Goal: Task Accomplishment & Management: Complete application form

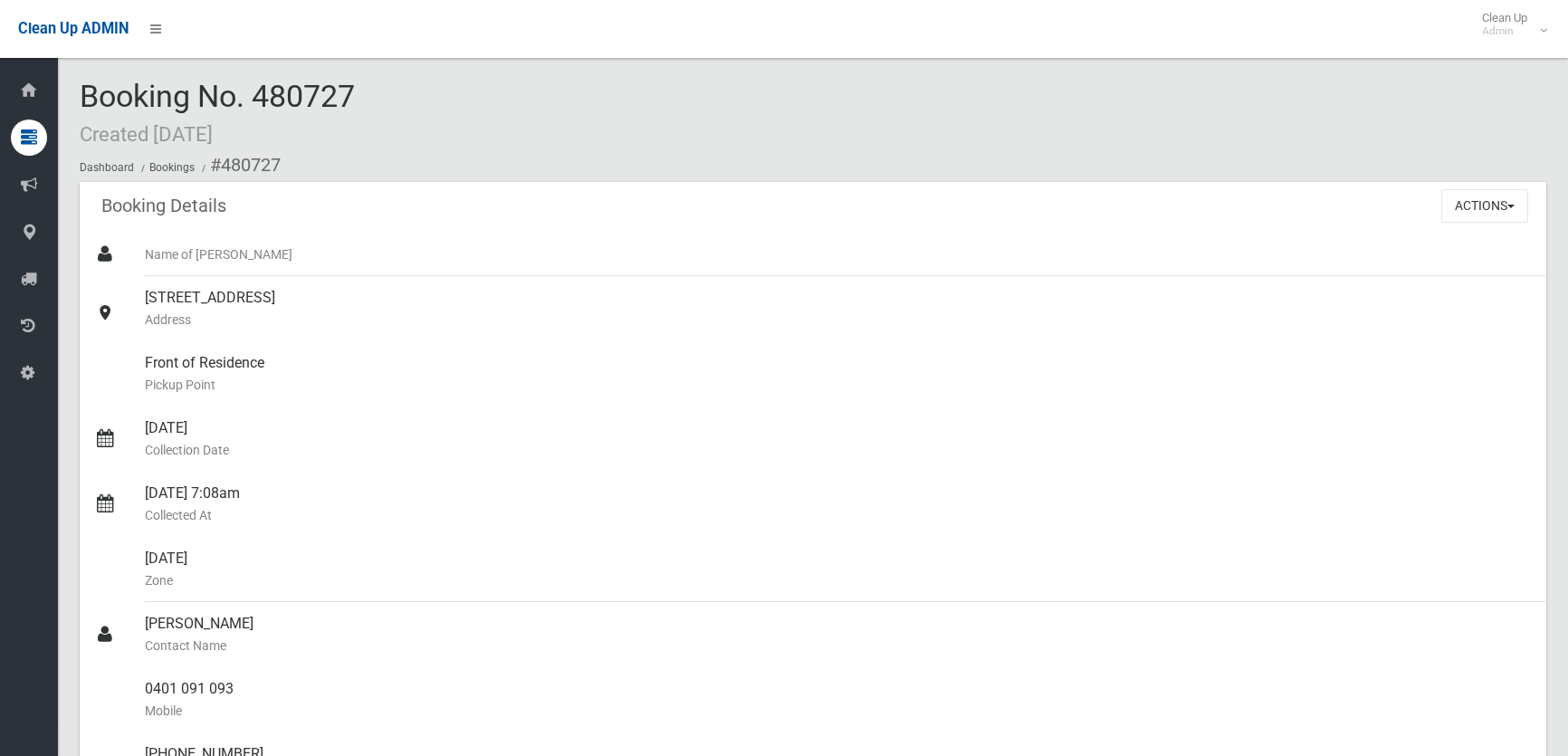
scroll to position [411, 0]
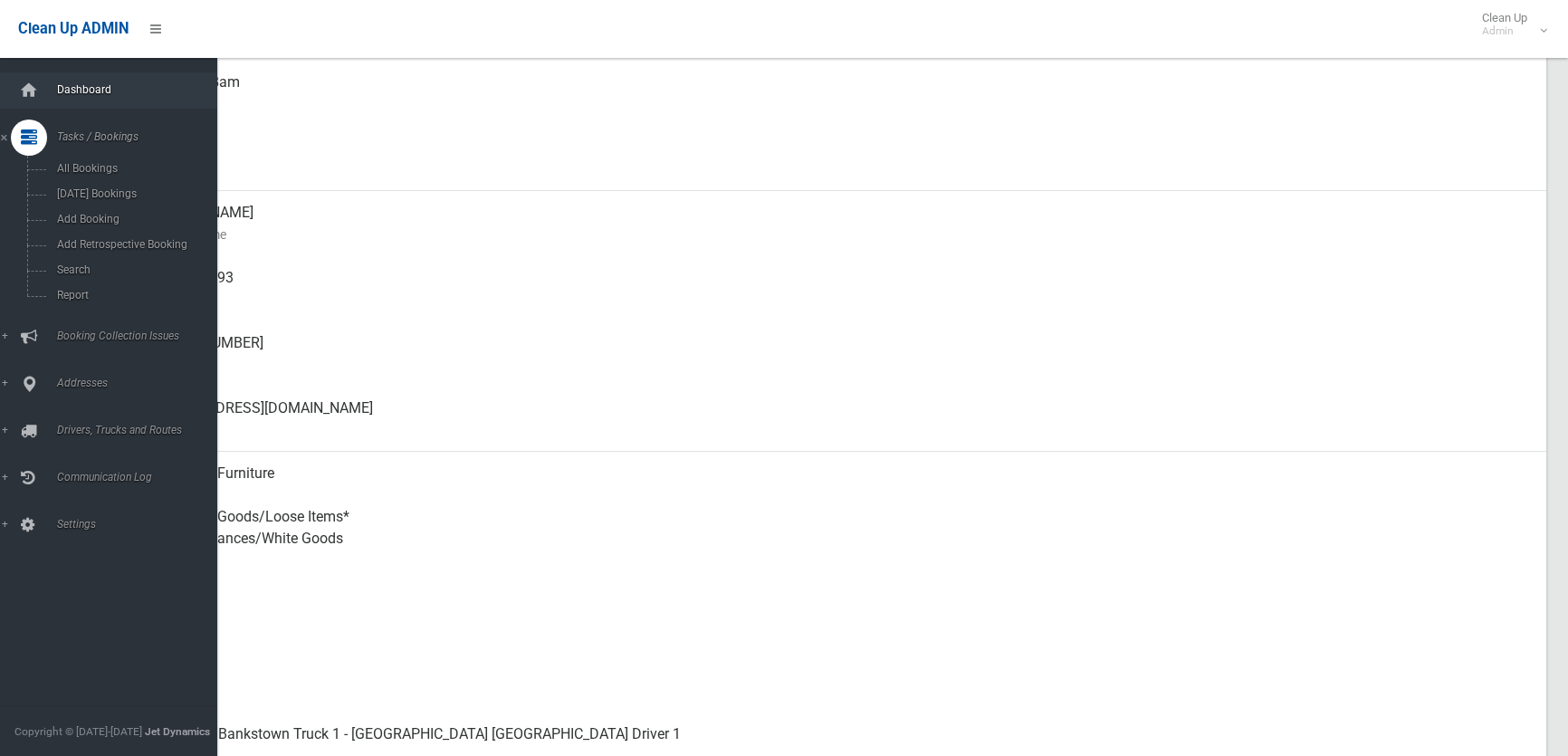
click at [72, 89] on span "Dashboard" at bounding box center [141, 90] width 178 height 13
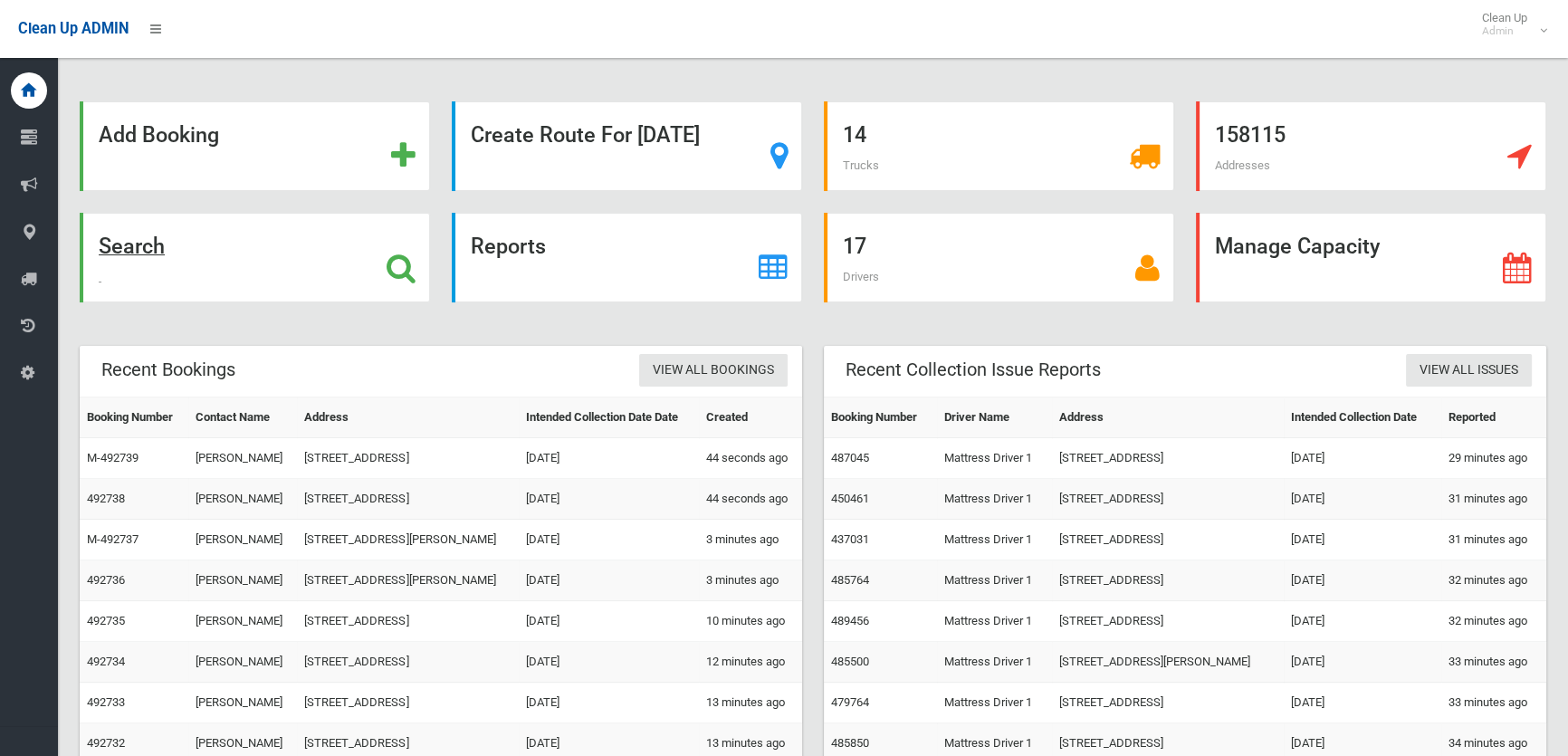
click at [363, 240] on div "Search" at bounding box center [254, 257] width 350 height 90
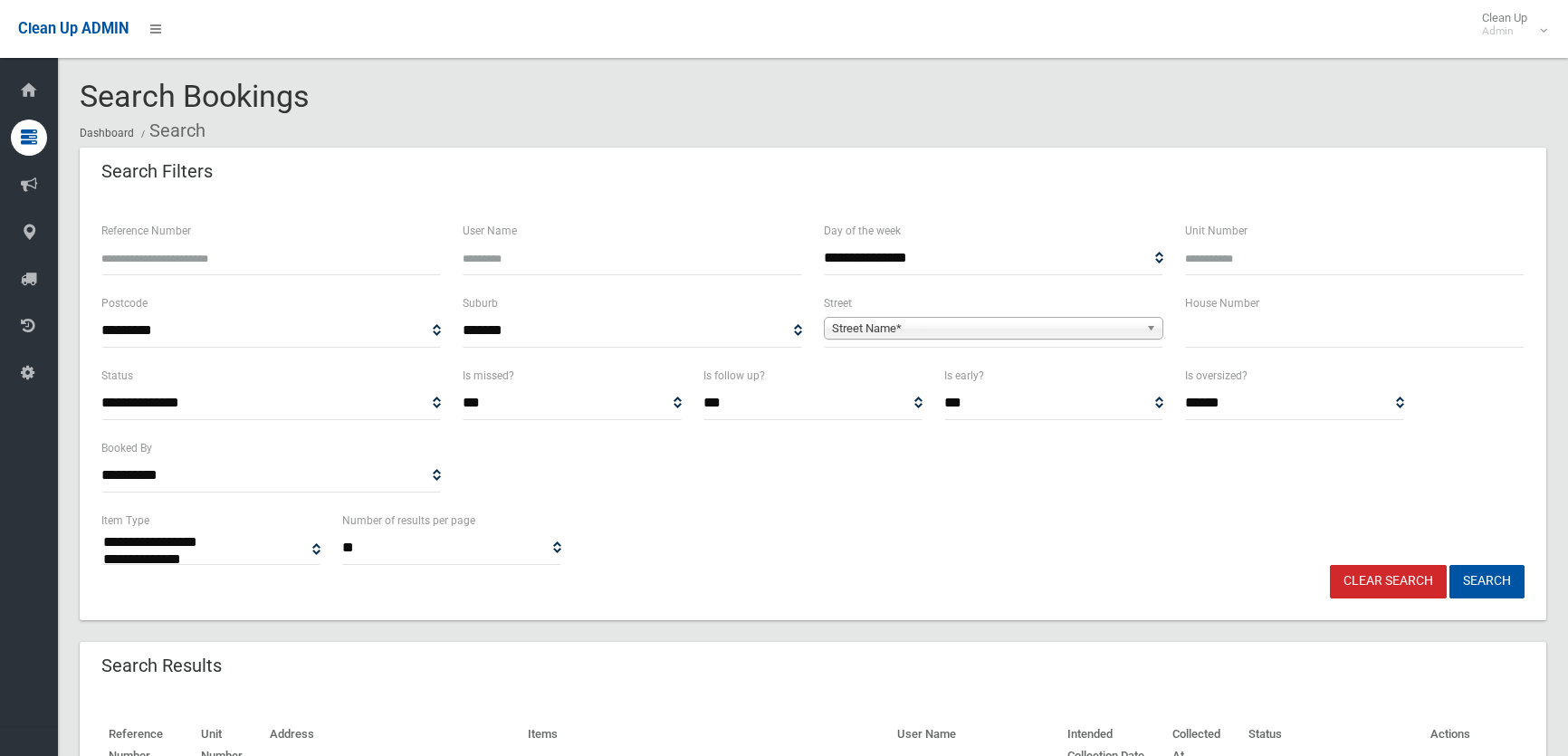
select select
click at [1389, 337] on input "text" at bounding box center [1355, 331] width 340 height 33
type input "**"
click at [935, 126] on ol "Dashboard Search" at bounding box center [813, 131] width 1467 height 33
click at [1369, 573] on link "Clear Search" at bounding box center [1389, 582] width 117 height 33
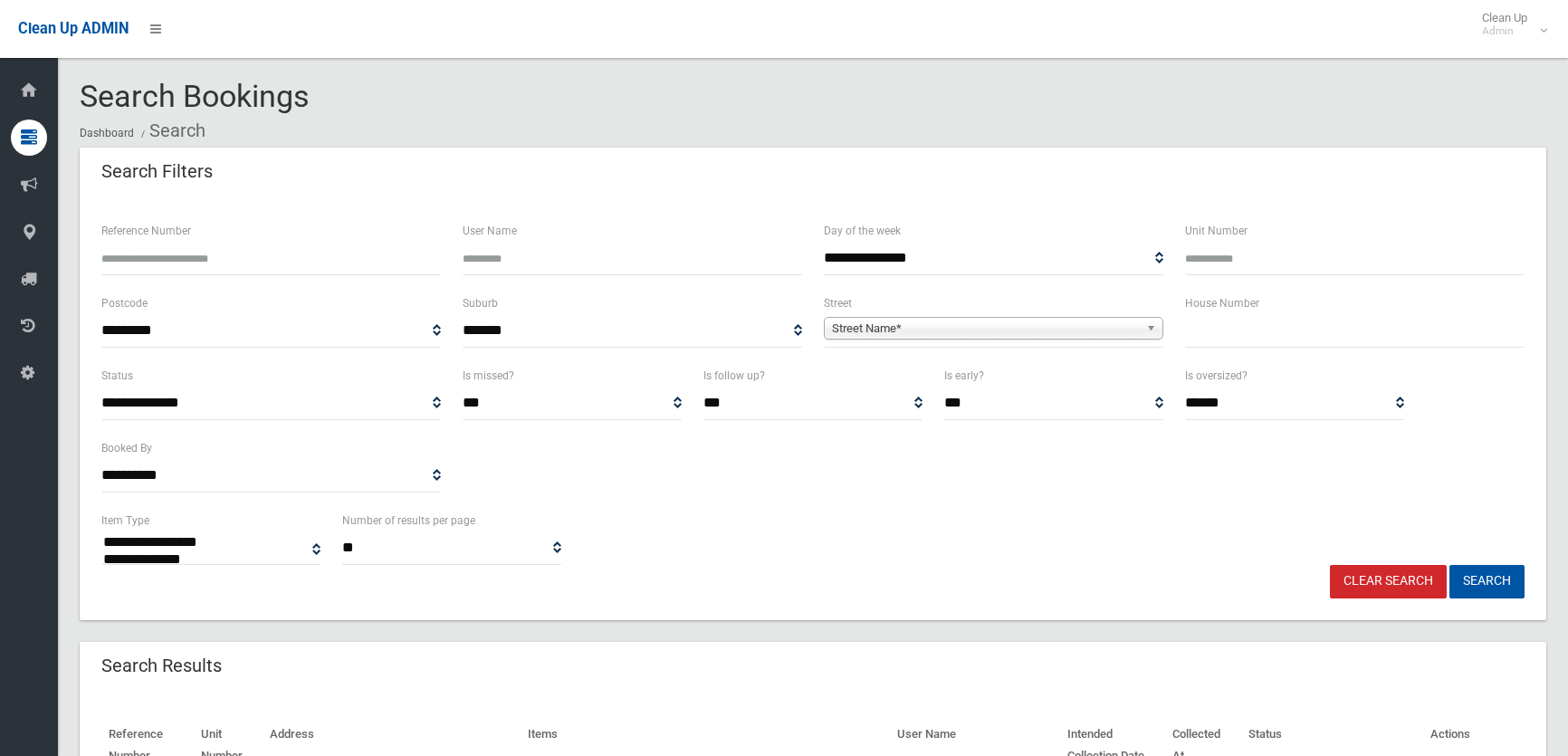
select select
click at [1278, 331] on input "text" at bounding box center [1355, 331] width 340 height 33
type input "**"
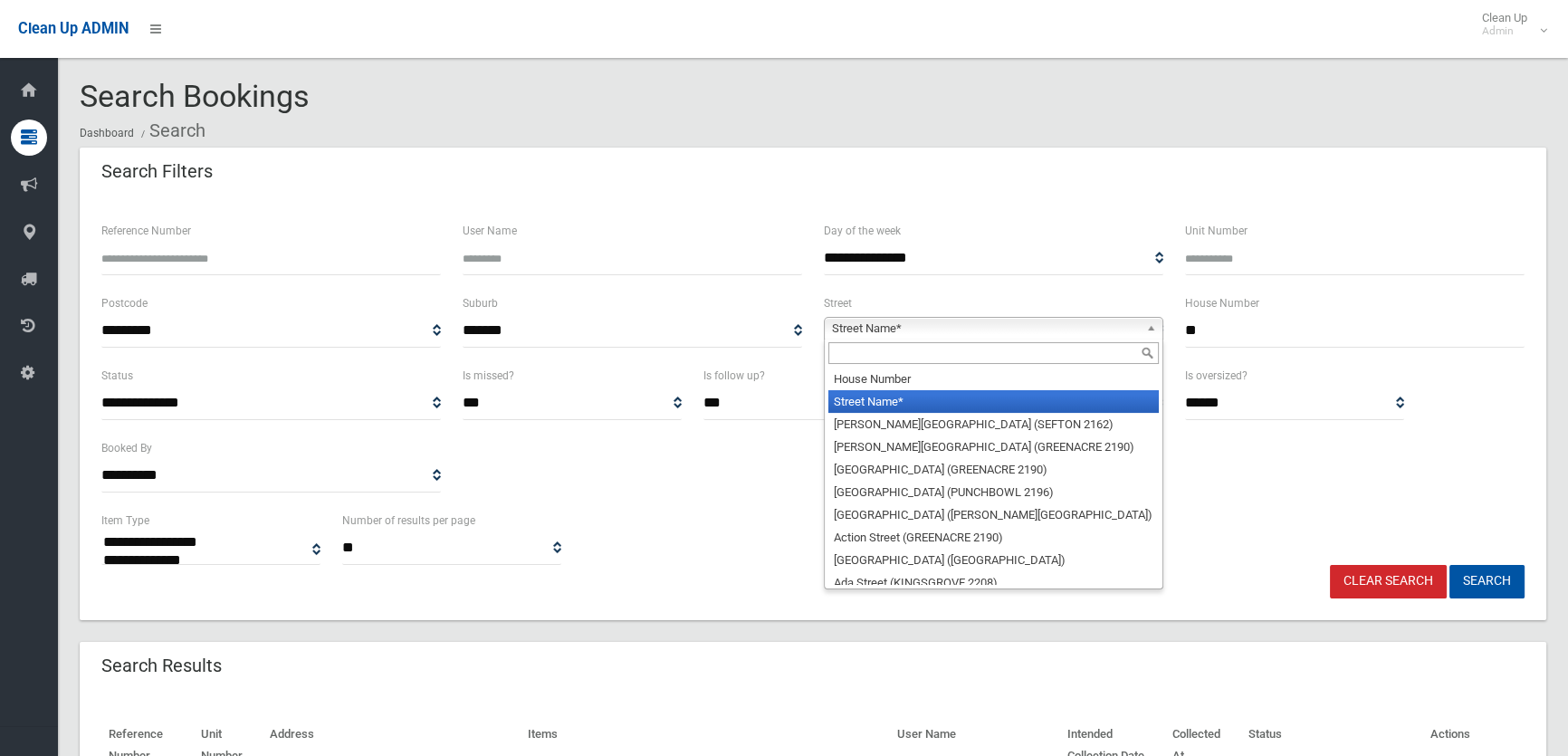
click at [1054, 326] on span "Street Name*" at bounding box center [985, 328] width 307 height 21
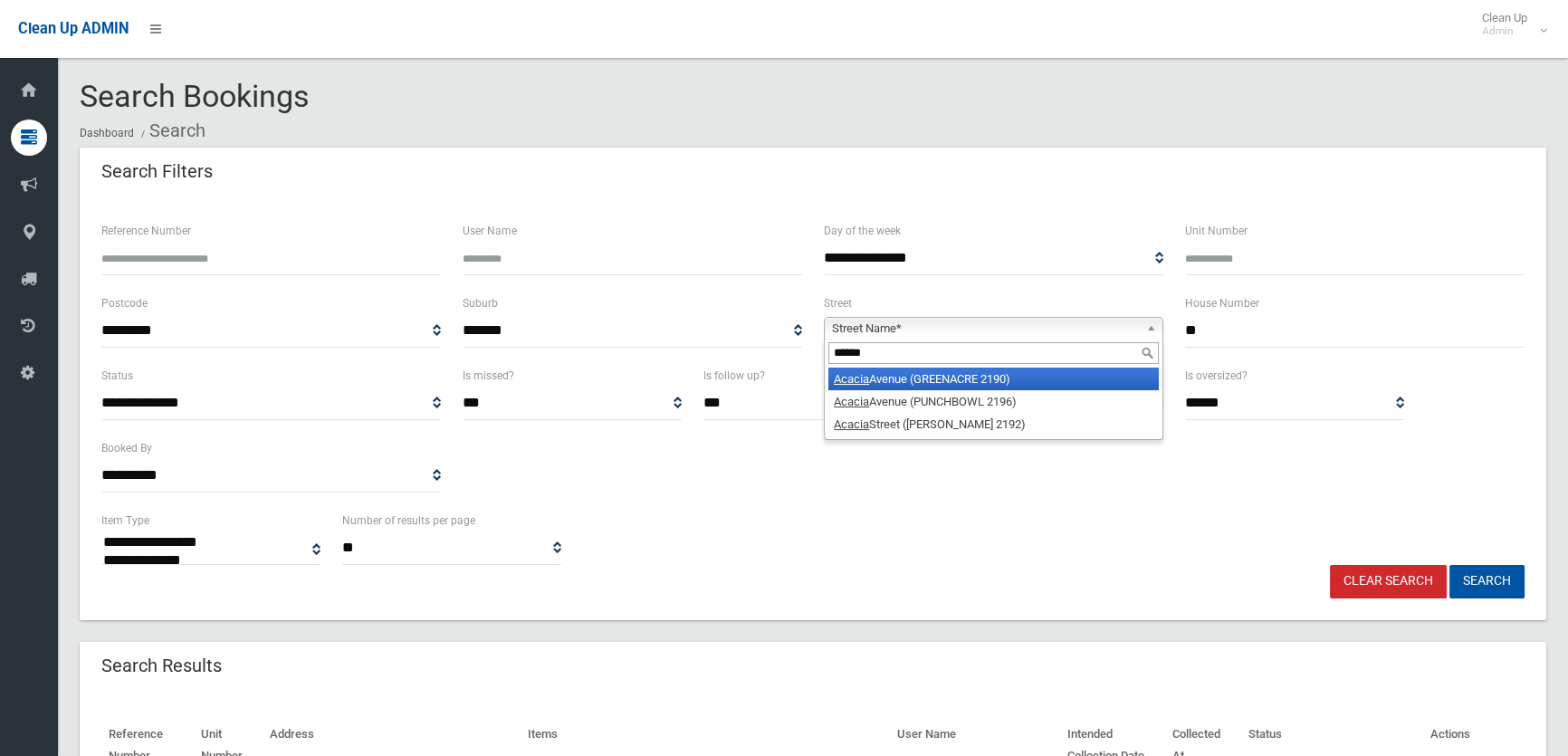
type input "******"
click at [1014, 374] on li "Acacia Avenue (GREENACRE 2190)" at bounding box center [993, 379] width 330 height 22
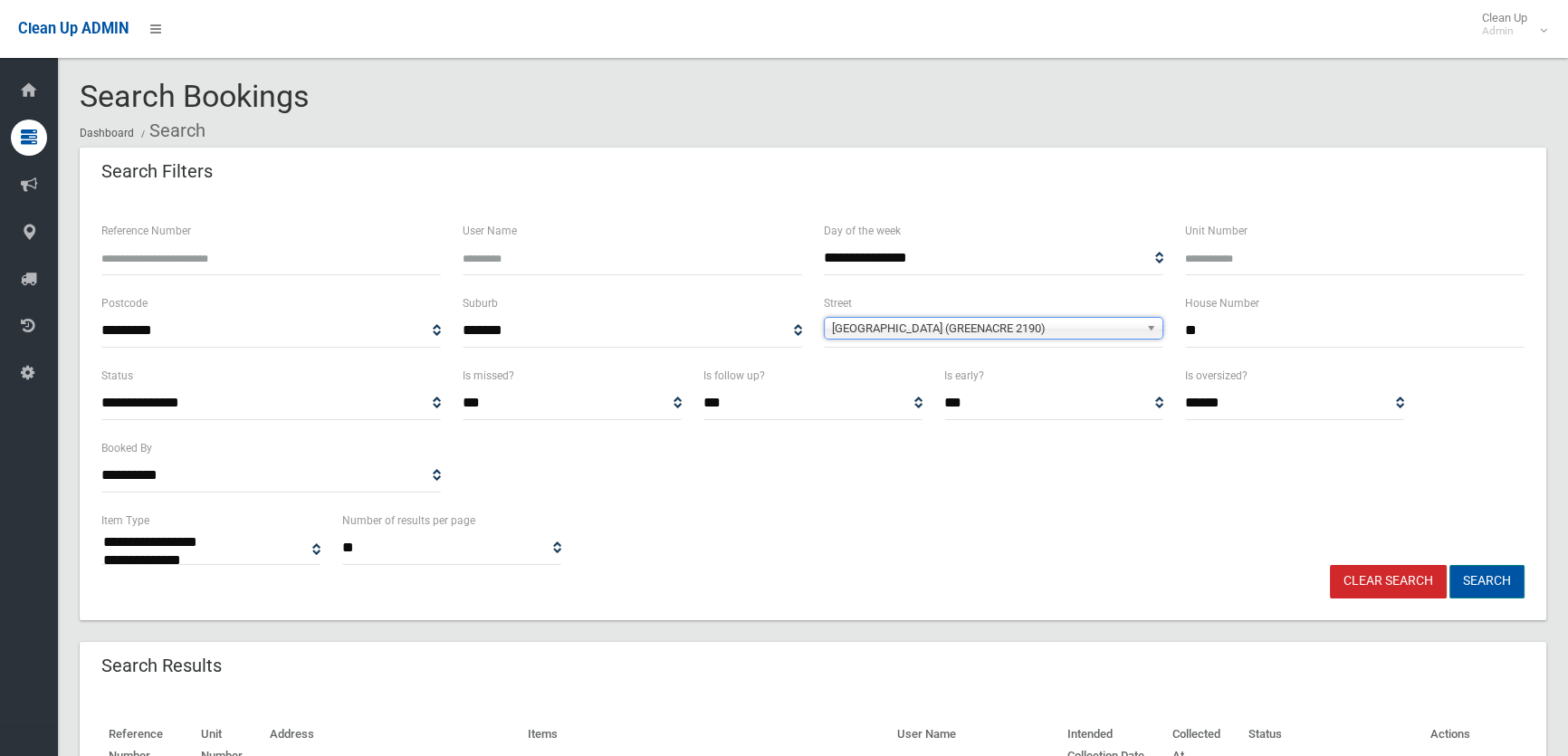
click at [1485, 590] on button "Search" at bounding box center [1486, 582] width 75 height 33
select select
click at [1081, 325] on span "Acacia Avenue (GREENACRE 2190)" at bounding box center [985, 328] width 307 height 21
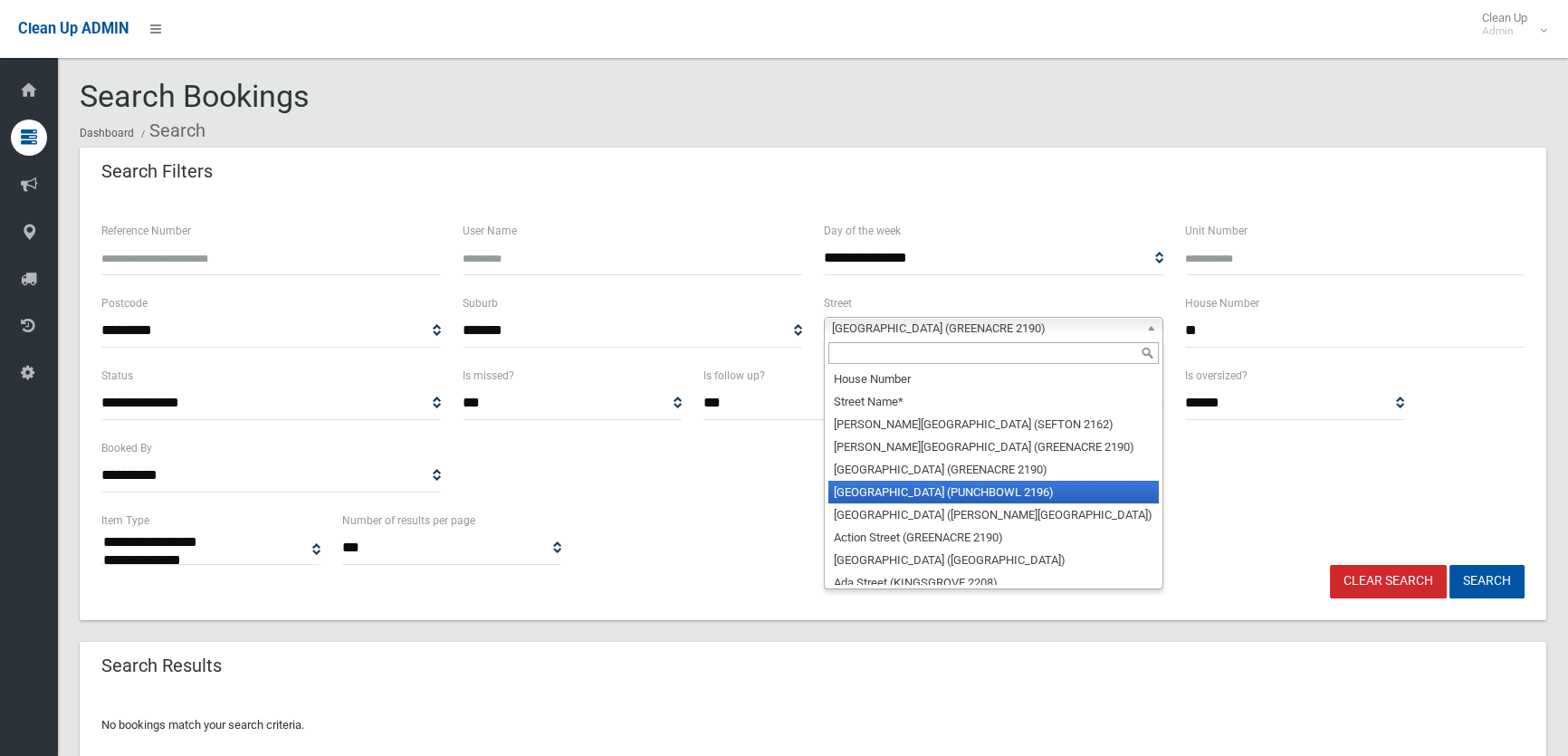
click at [1017, 495] on li "Acacia Avenue (PUNCHBOWL 2196)" at bounding box center [993, 492] width 330 height 22
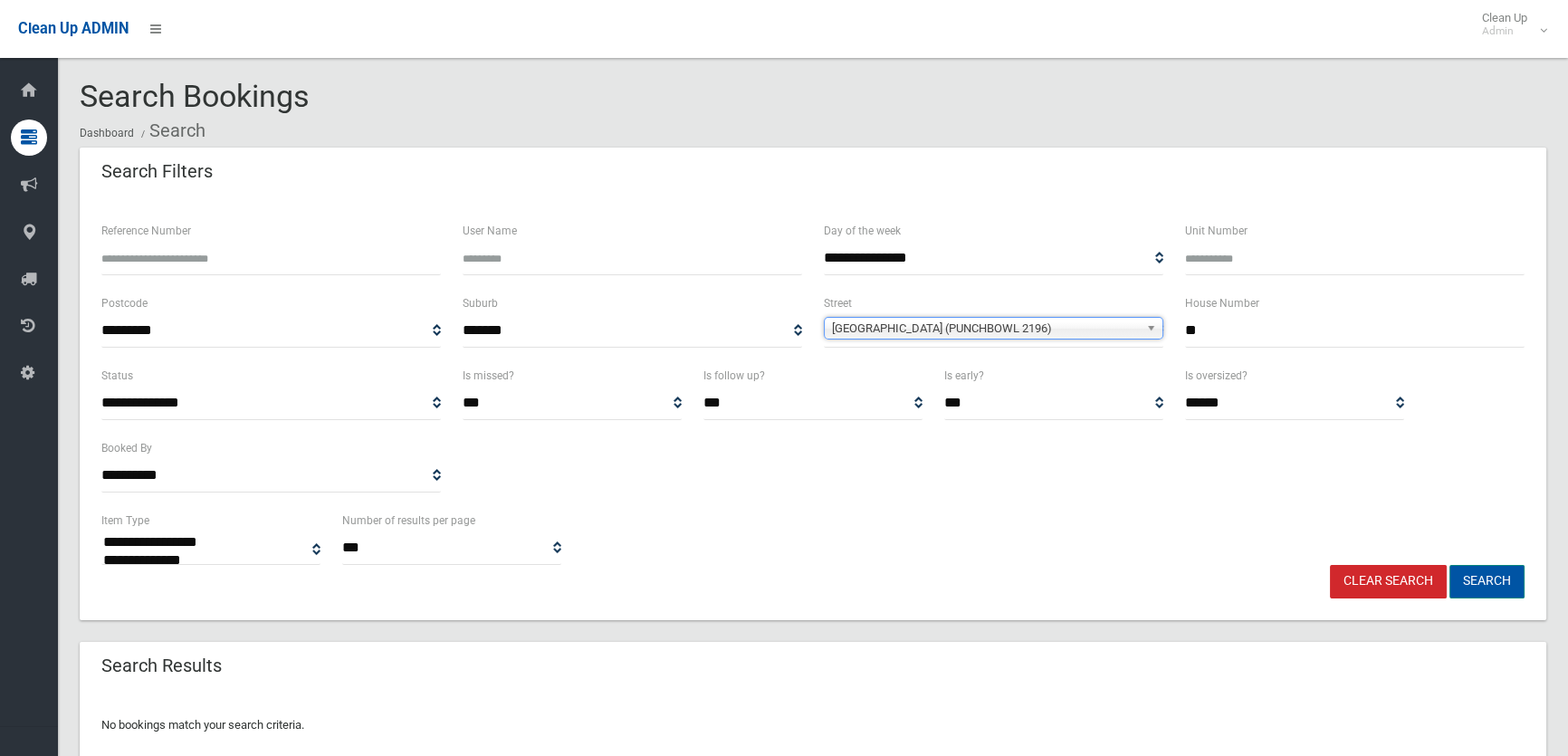
click at [1487, 587] on button "Search" at bounding box center [1486, 582] width 75 height 33
drag, startPoint x: 1261, startPoint y: 334, endPoint x: 914, endPoint y: 340, distance: 347.1
click at [930, 332] on div "**********" at bounding box center [813, 329] width 1445 height 72
type input "**"
click at [1484, 587] on button "Search" at bounding box center [1486, 582] width 75 height 33
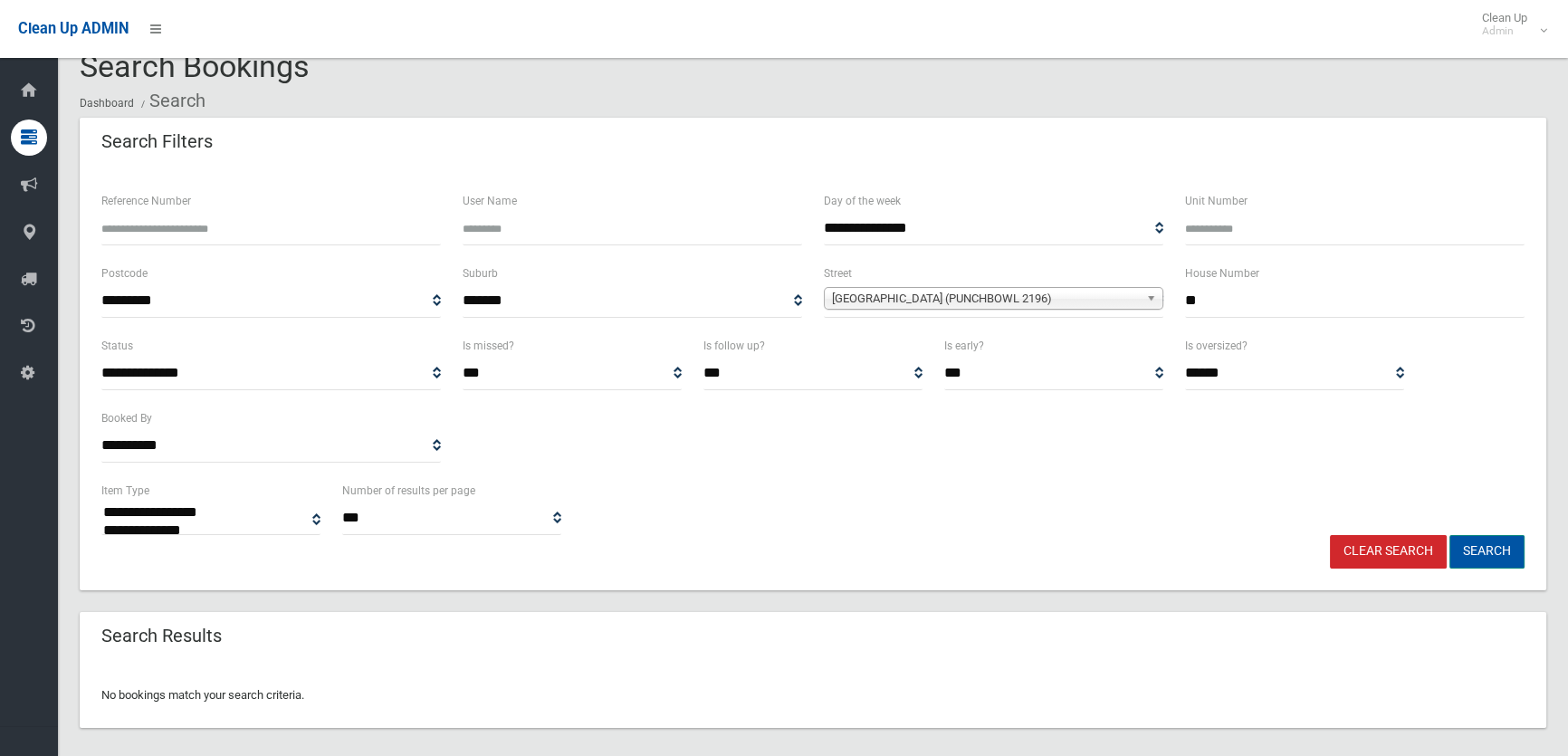
scroll to position [45, 0]
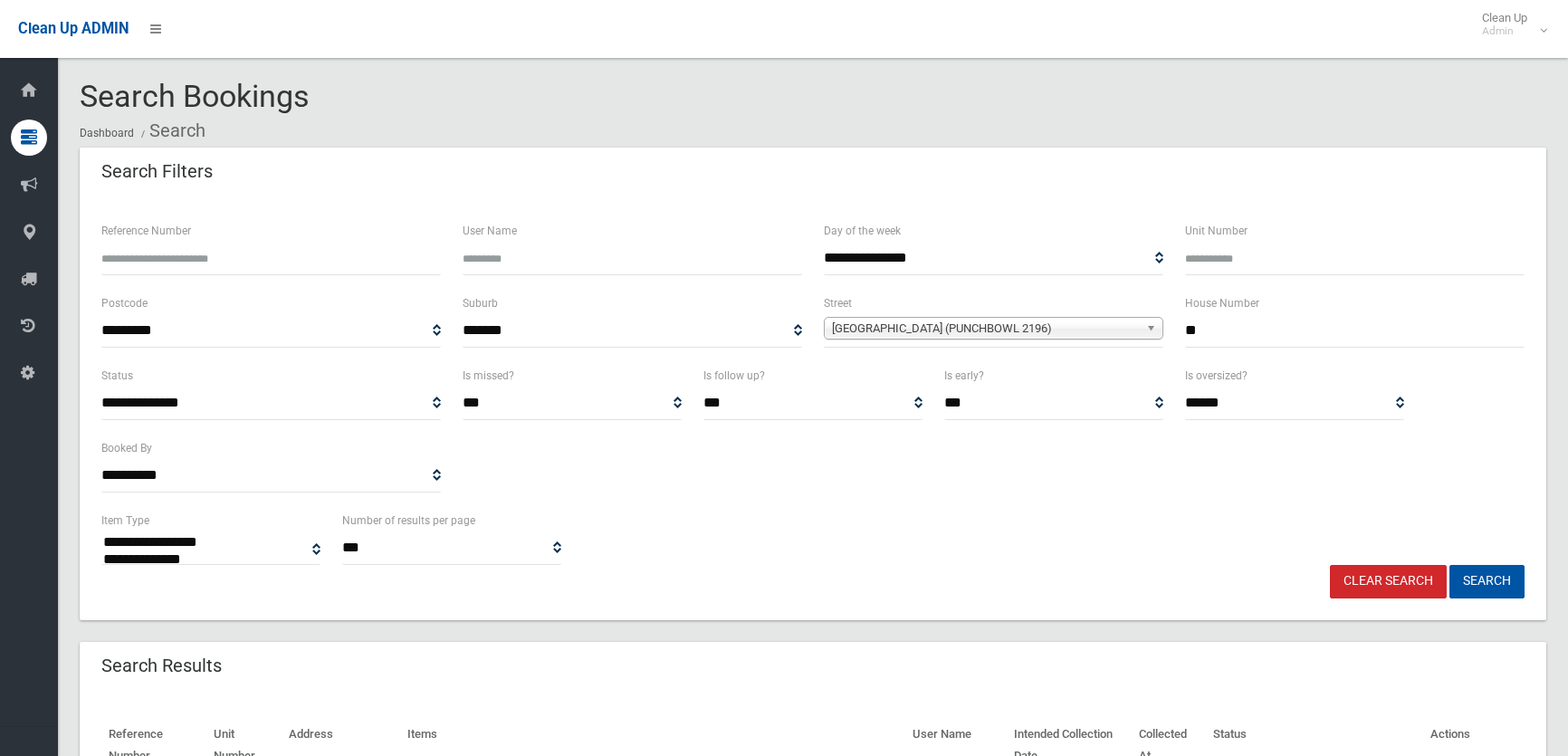
select select
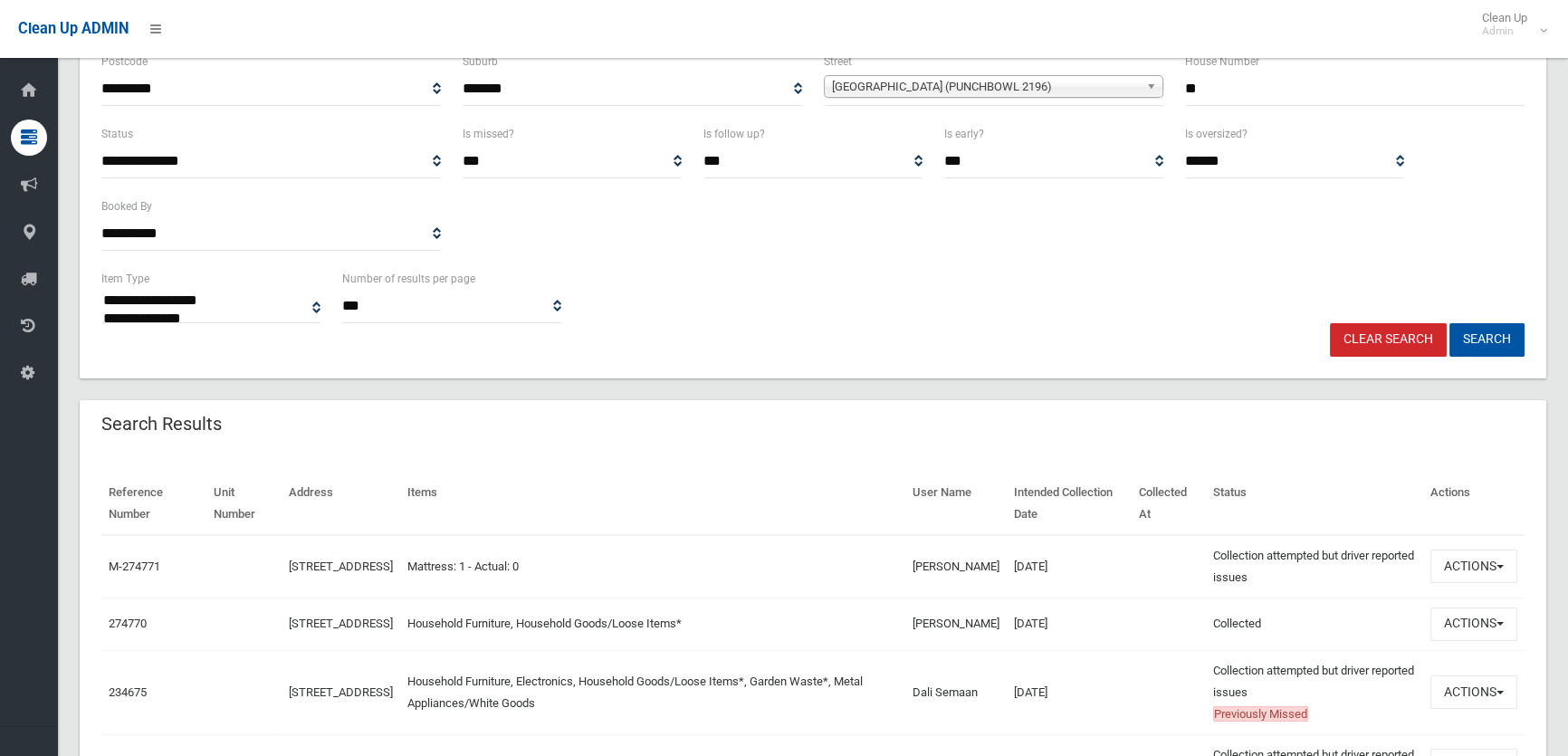
scroll to position [329, 0]
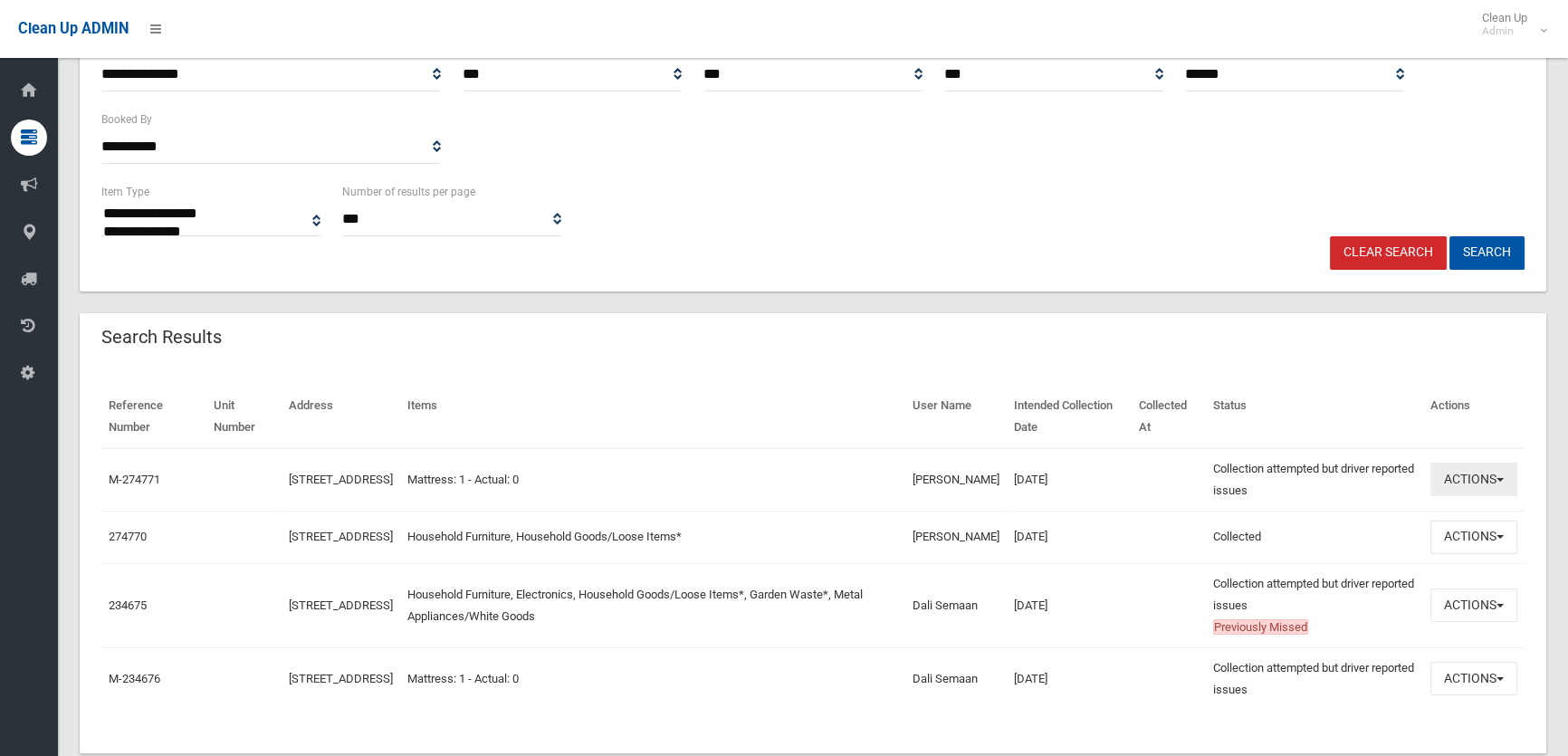
click at [1457, 480] on button "Actions" at bounding box center [1474, 479] width 87 height 33
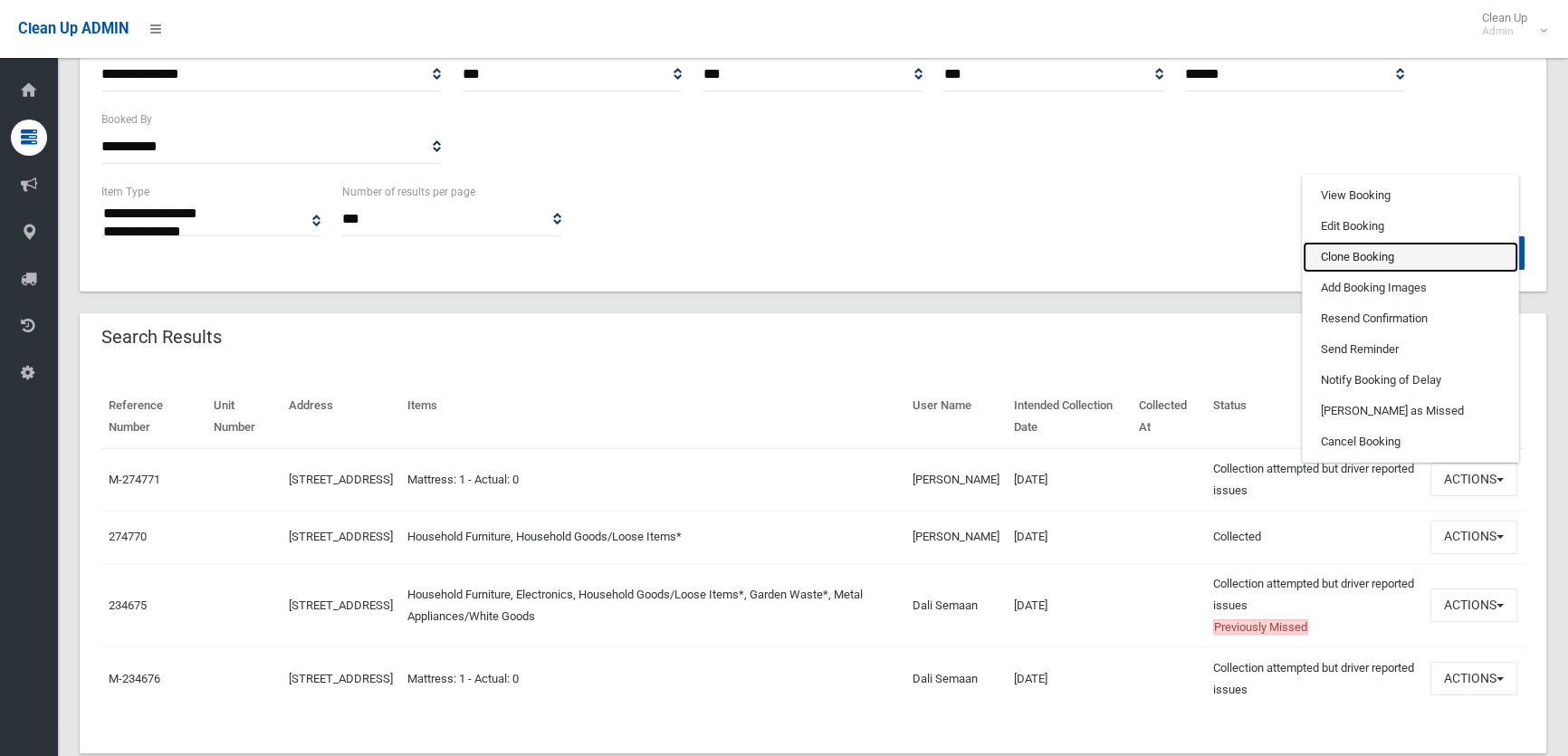
click at [1365, 268] on link "Clone Booking" at bounding box center [1410, 256] width 215 height 31
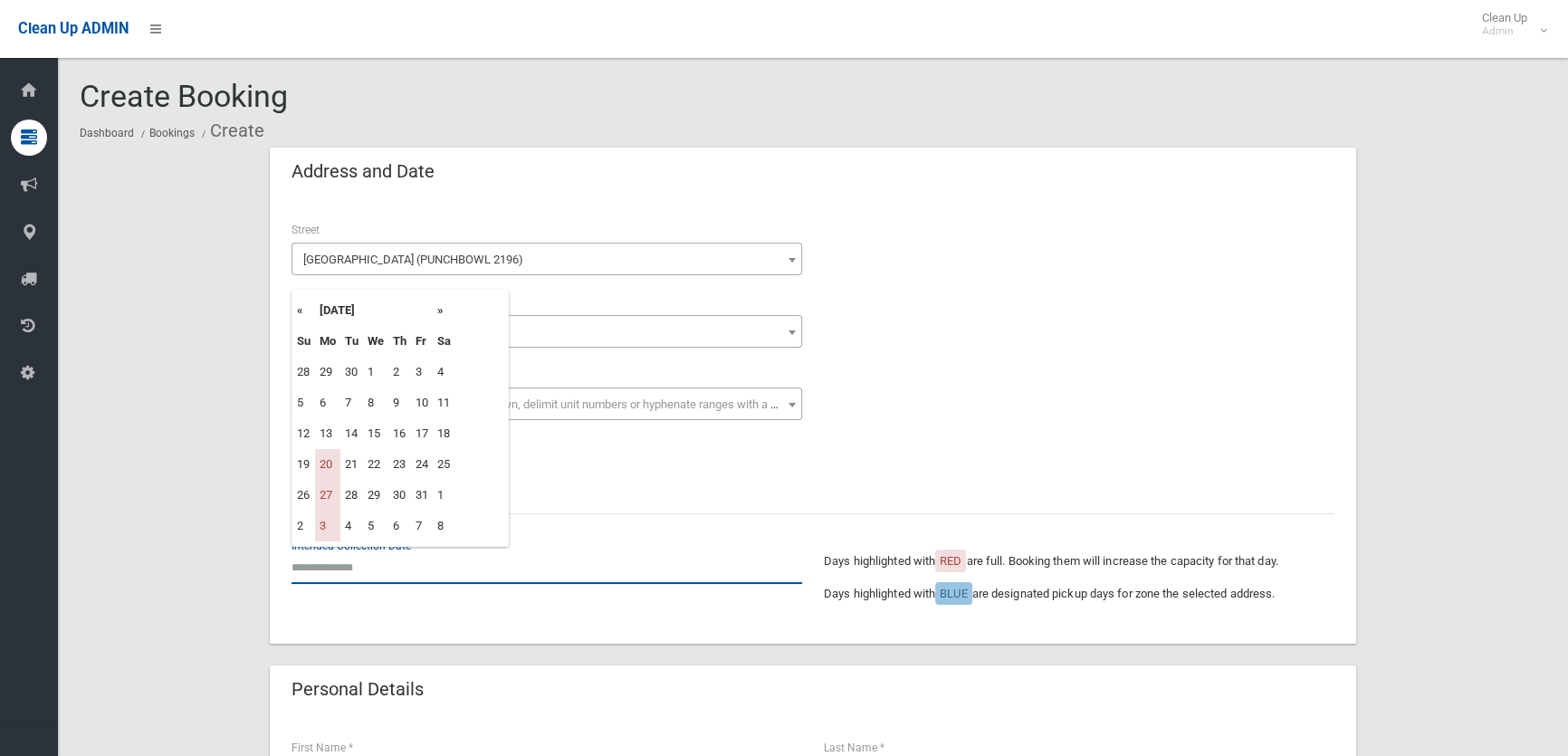
click at [309, 567] on input "text" at bounding box center [547, 567] width 511 height 33
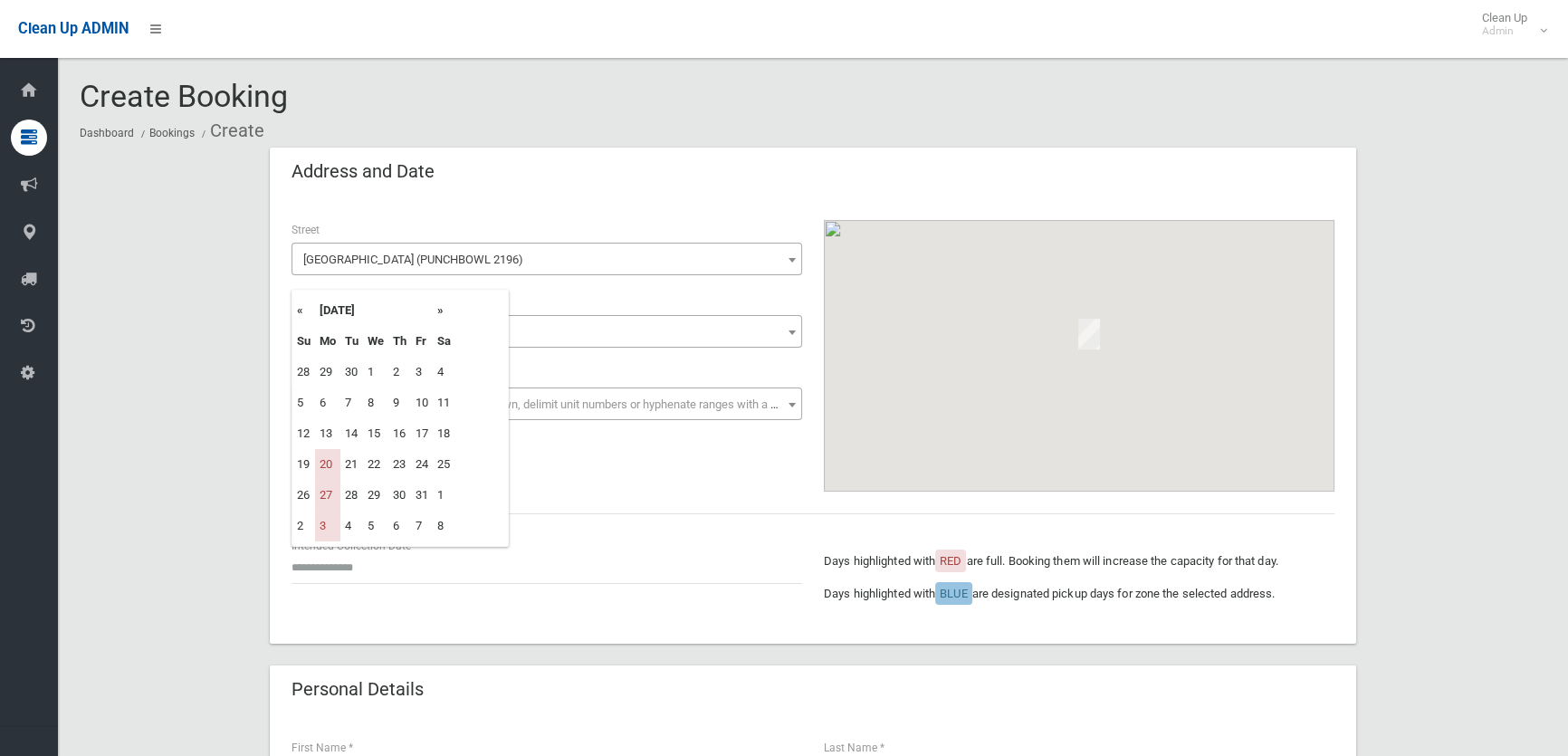
click at [438, 319] on th "»" at bounding box center [444, 310] width 22 height 31
click at [446, 311] on th "»" at bounding box center [444, 310] width 22 height 31
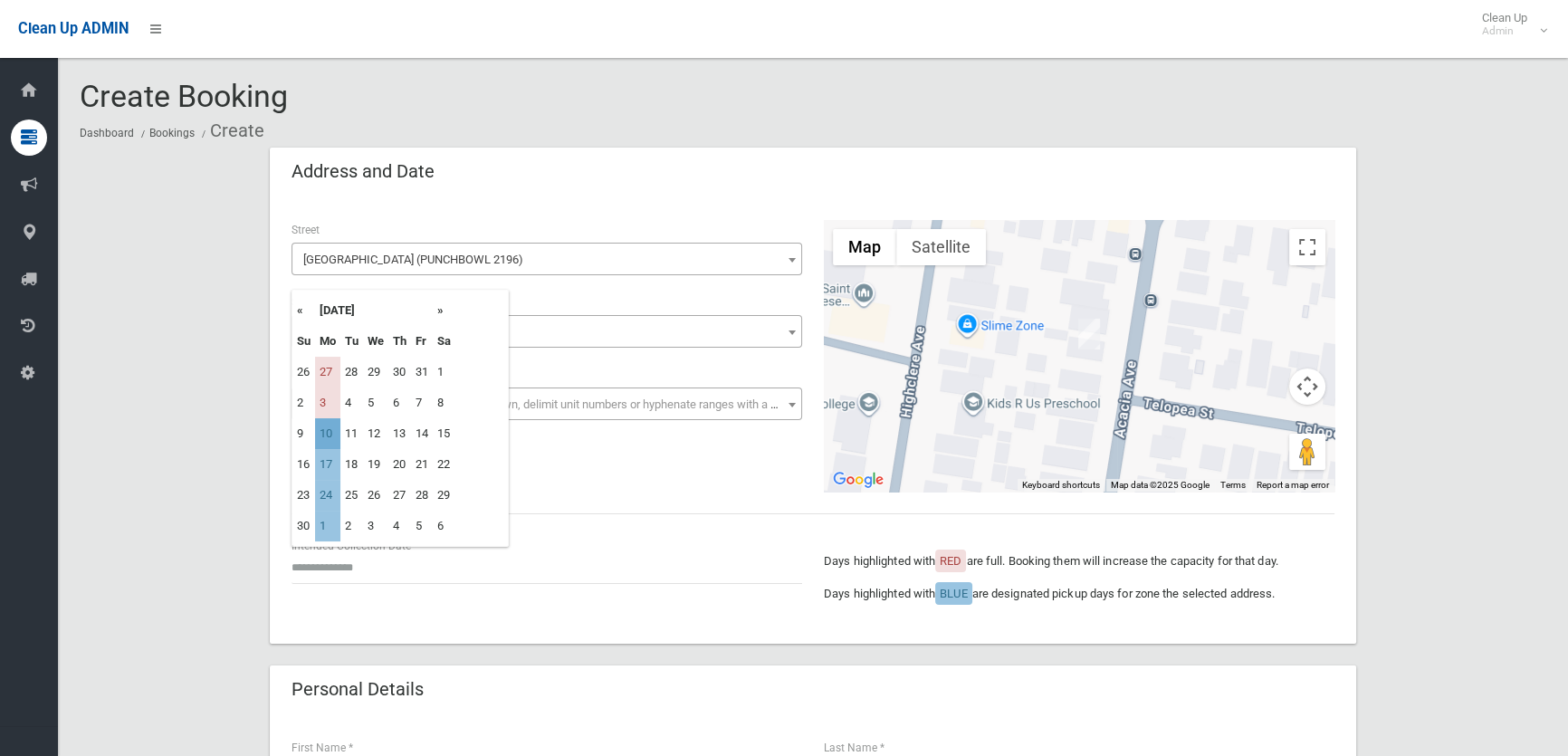
click at [324, 438] on td "10" at bounding box center [327, 434] width 25 height 31
type input "**********"
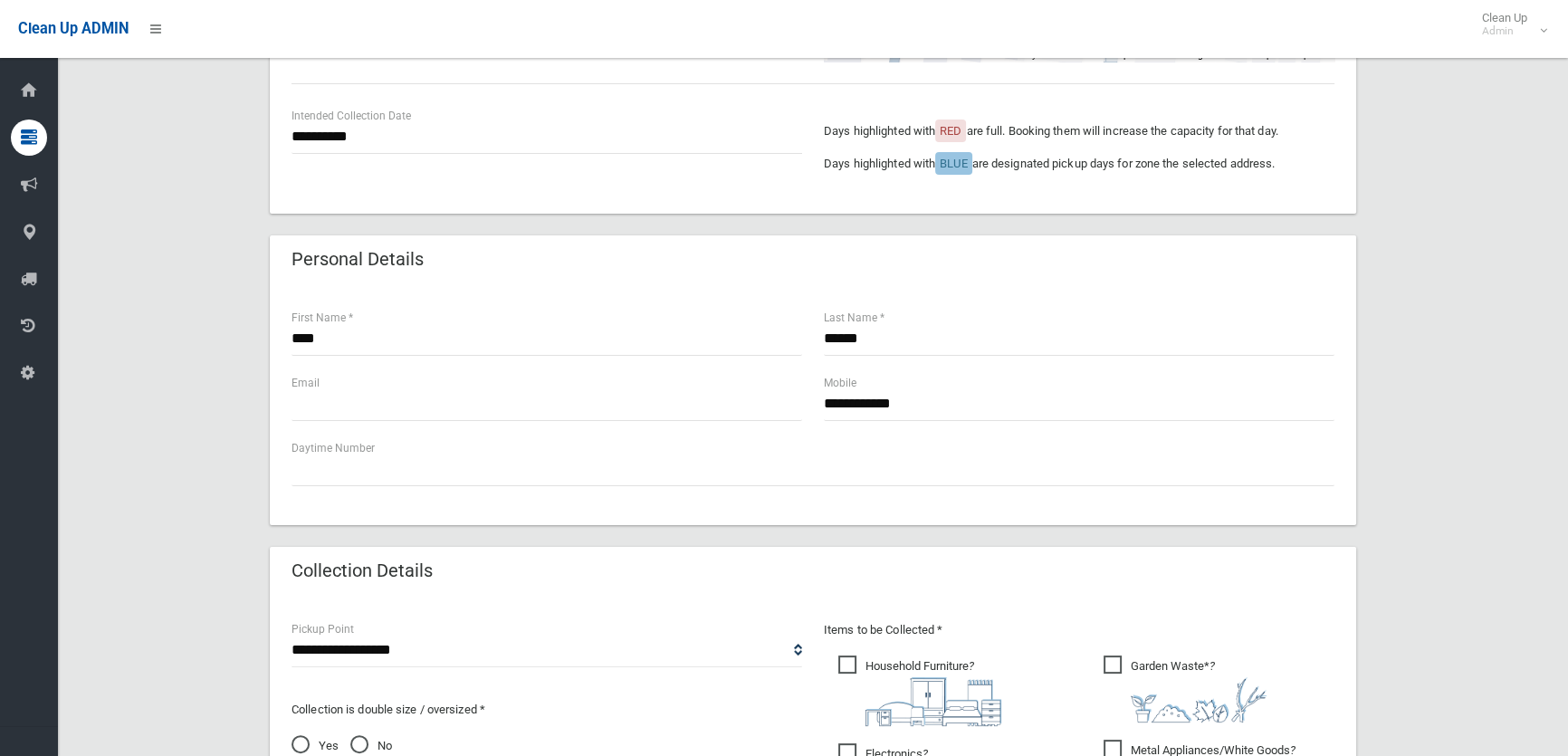
scroll to position [906, 0]
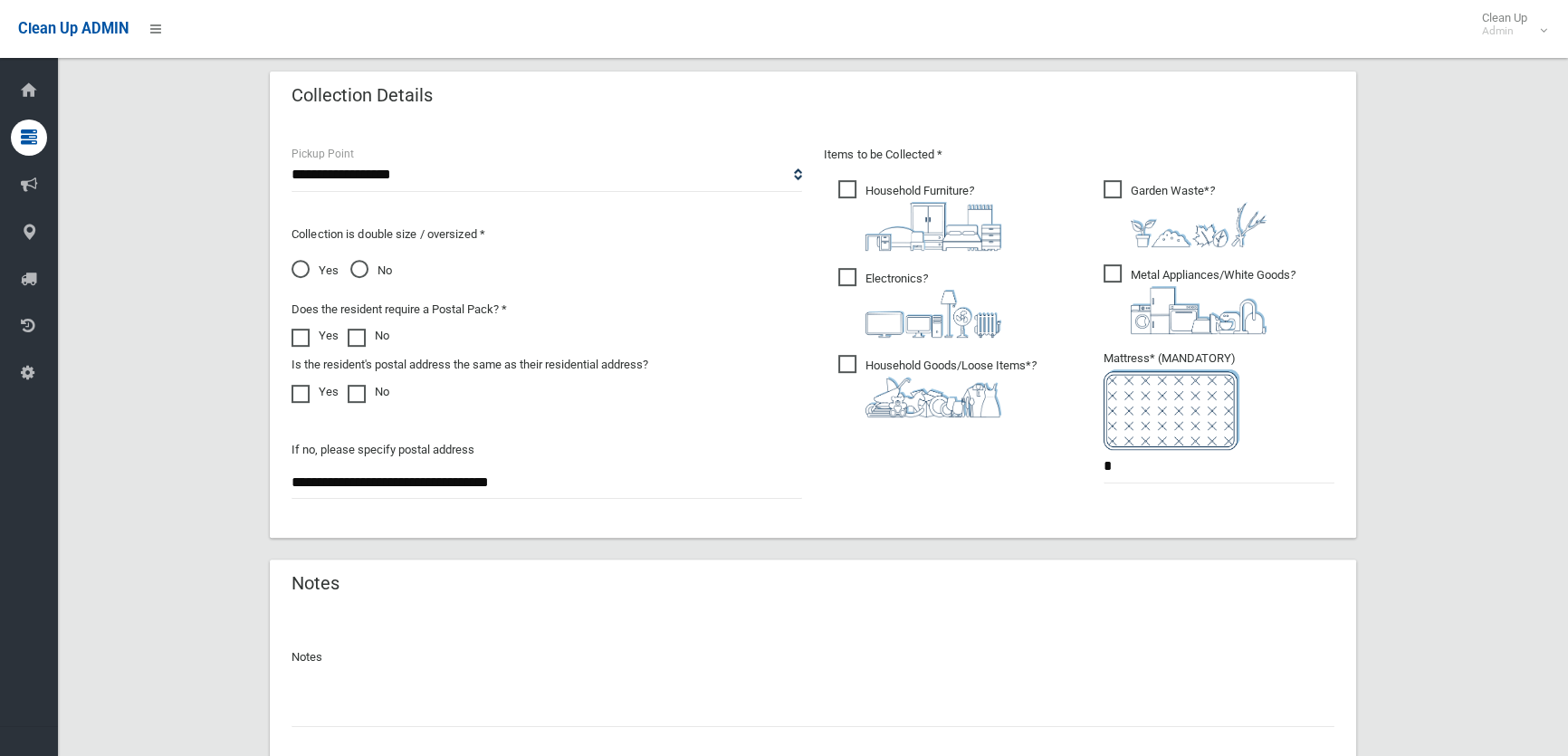
click at [908, 405] on img at bounding box center [933, 398] width 136 height 41
click at [918, 274] on span "Electronics ?" at bounding box center [920, 303] width 163 height 70
click at [918, 193] on span "Household Furniture ?" at bounding box center [920, 215] width 163 height 71
click at [1233, 280] on span "Metal Appliances/White Goods ?" at bounding box center [1199, 299] width 192 height 70
click at [1190, 183] on span "Garden Waste* ?" at bounding box center [1186, 214] width 163 height 67
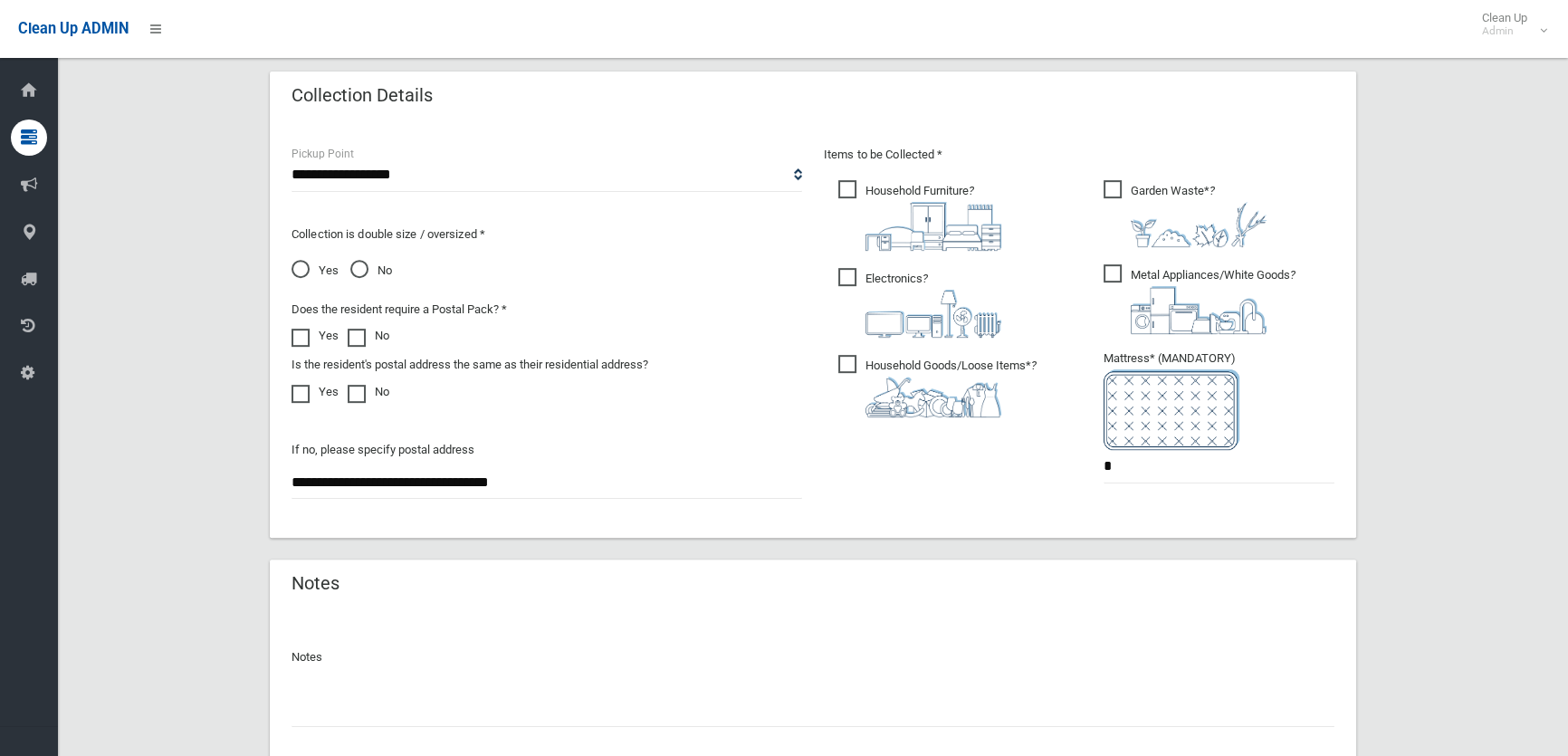
click at [293, 275] on span "Yes" at bounding box center [315, 270] width 47 height 21
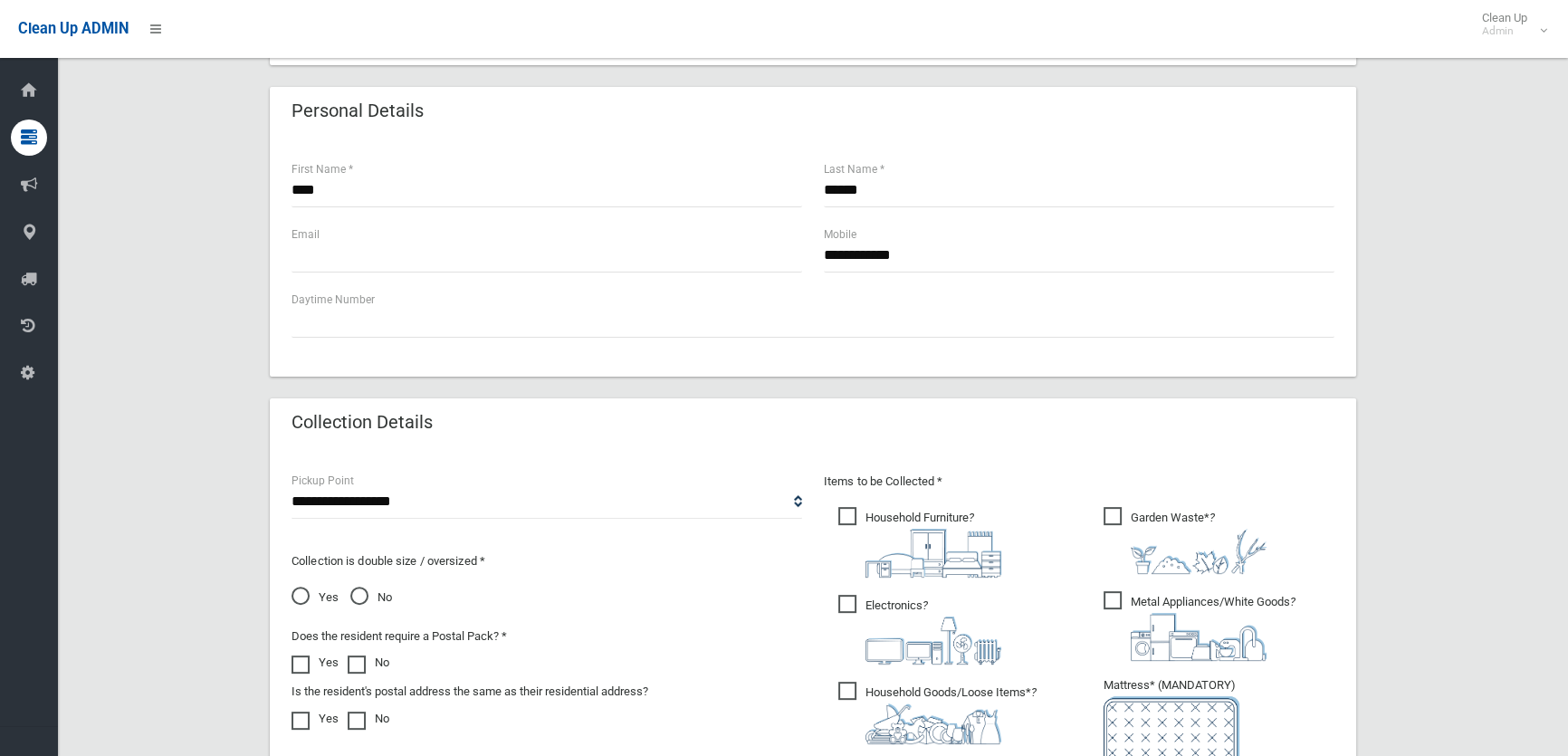
scroll to position [541, 0]
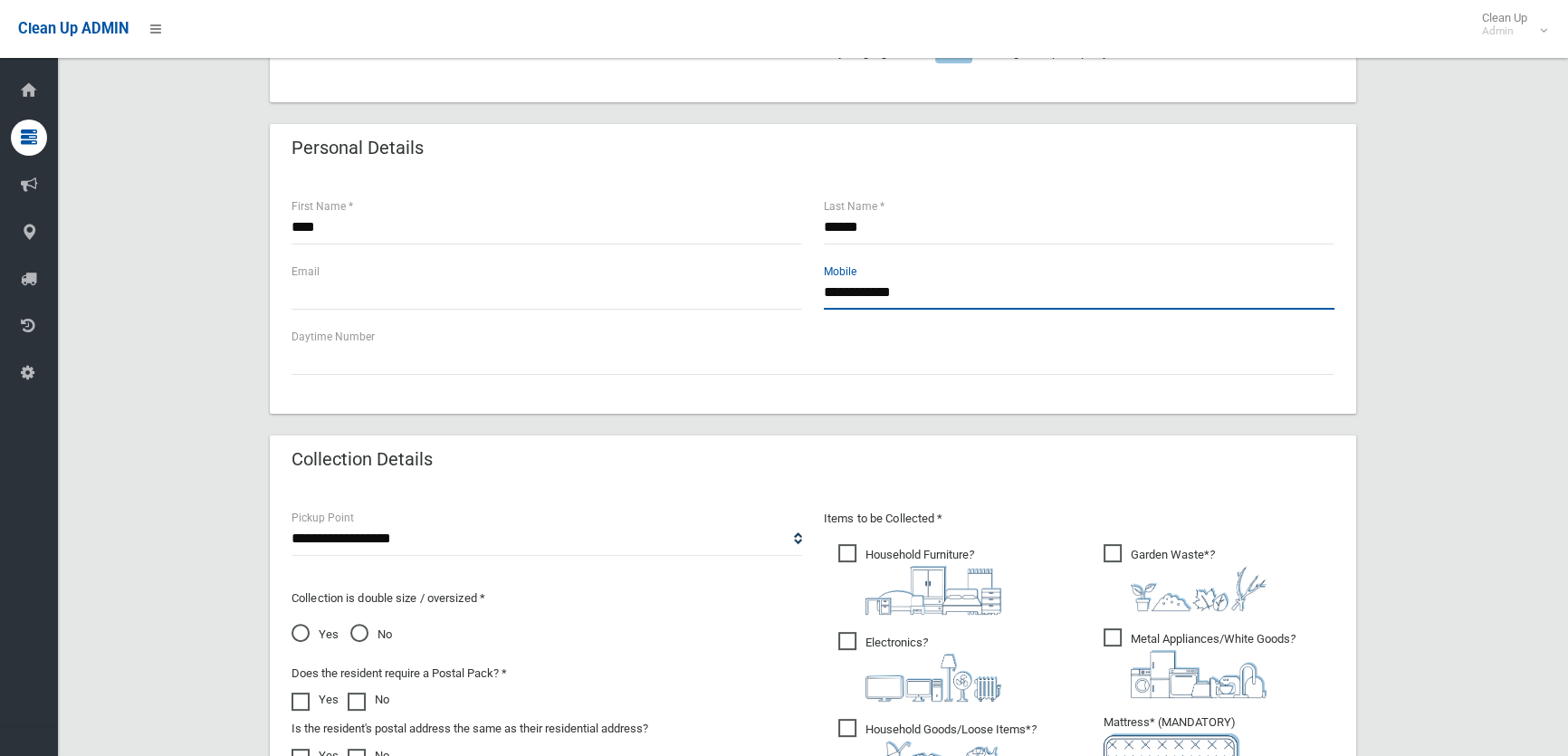
click at [945, 294] on input "**********" at bounding box center [1080, 293] width 511 height 33
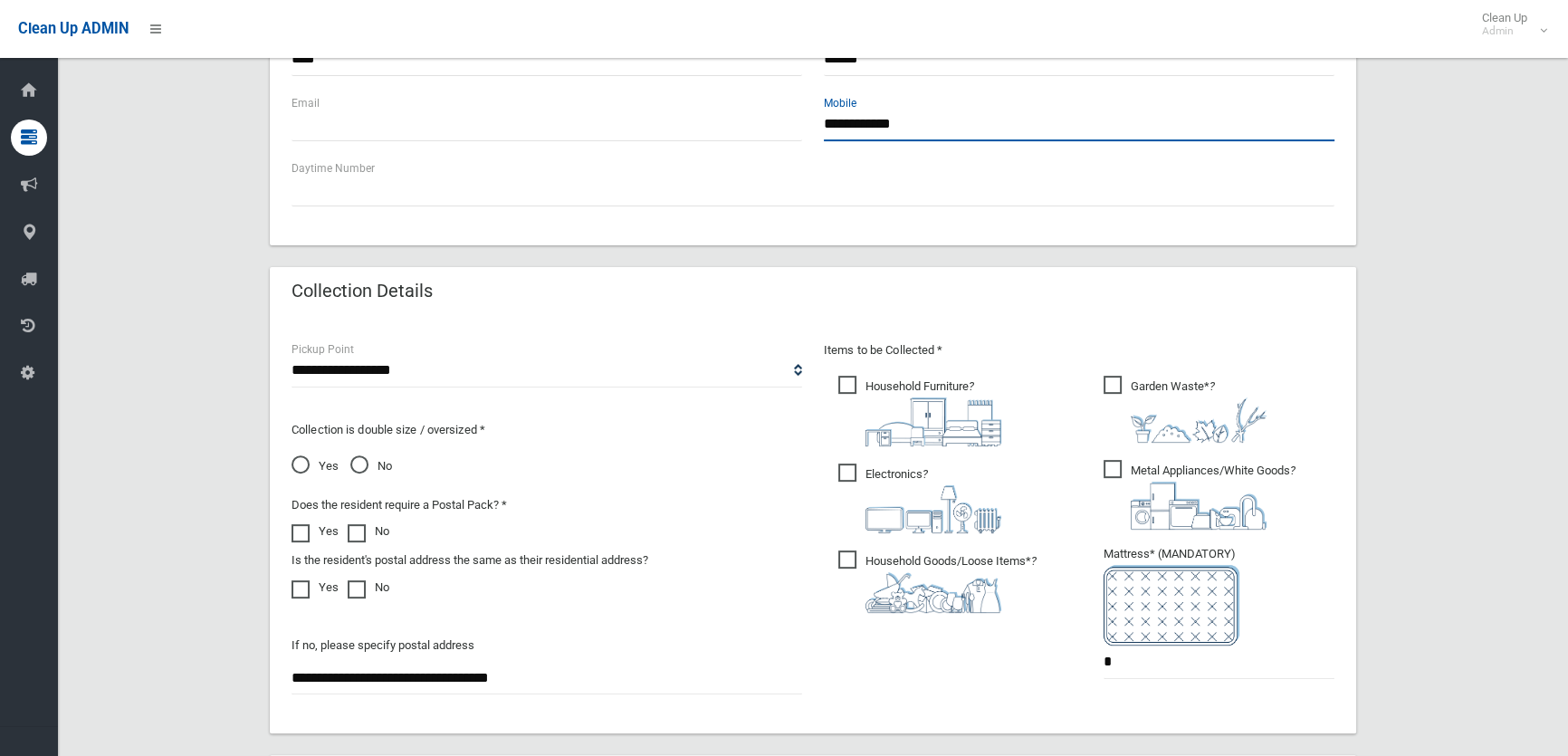
scroll to position [1036, 0]
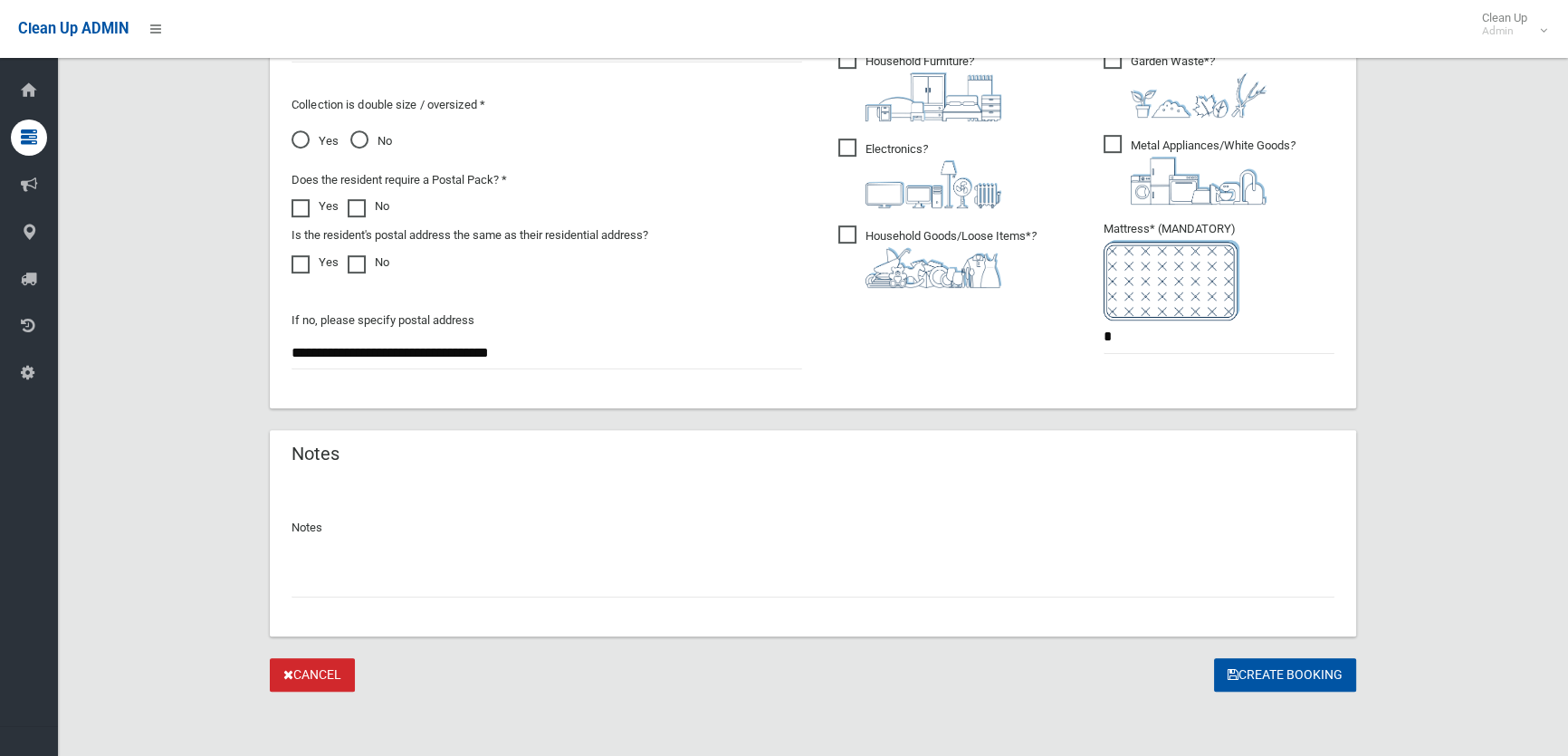
click at [759, 582] on input "text" at bounding box center [813, 581] width 1043 height 33
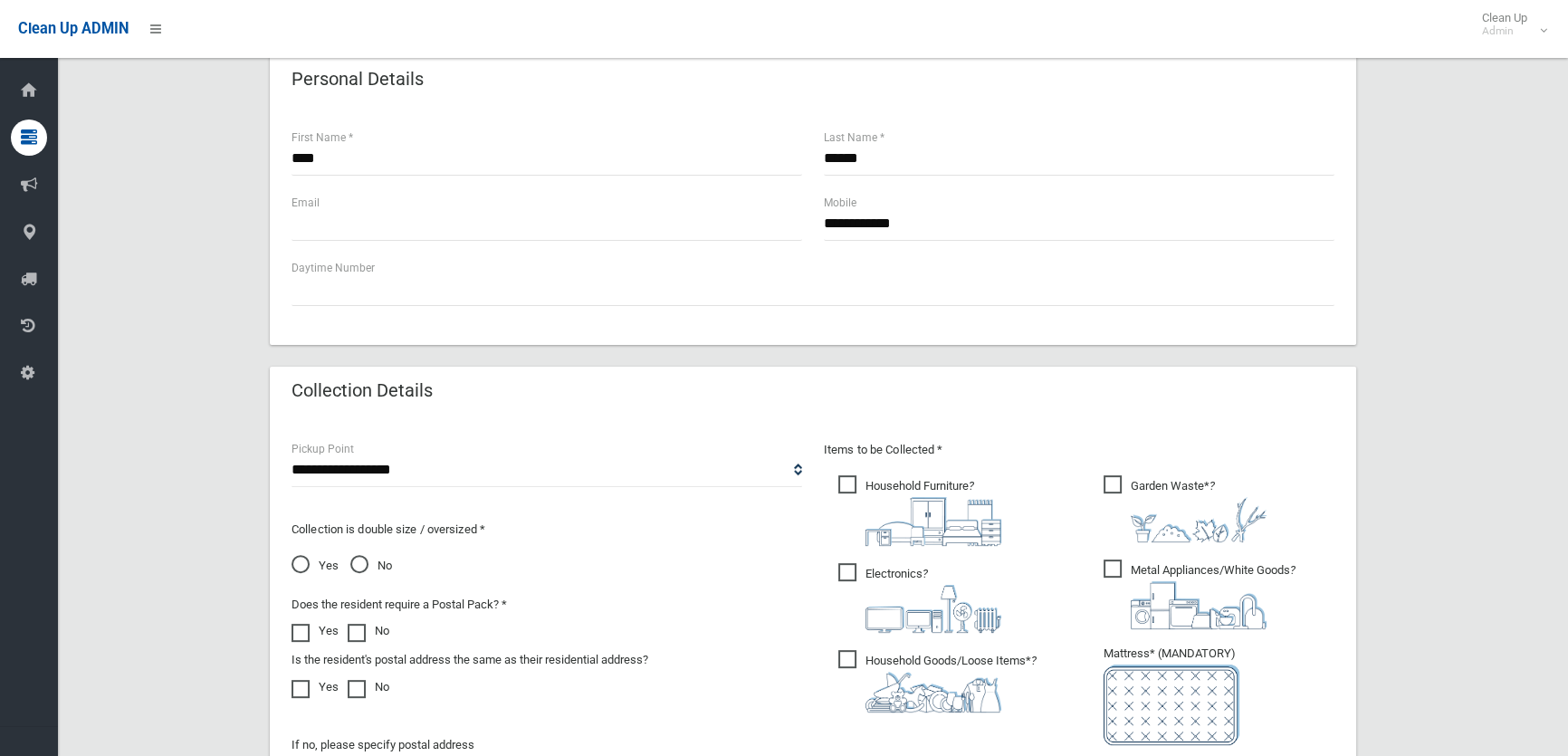
scroll to position [459, 0]
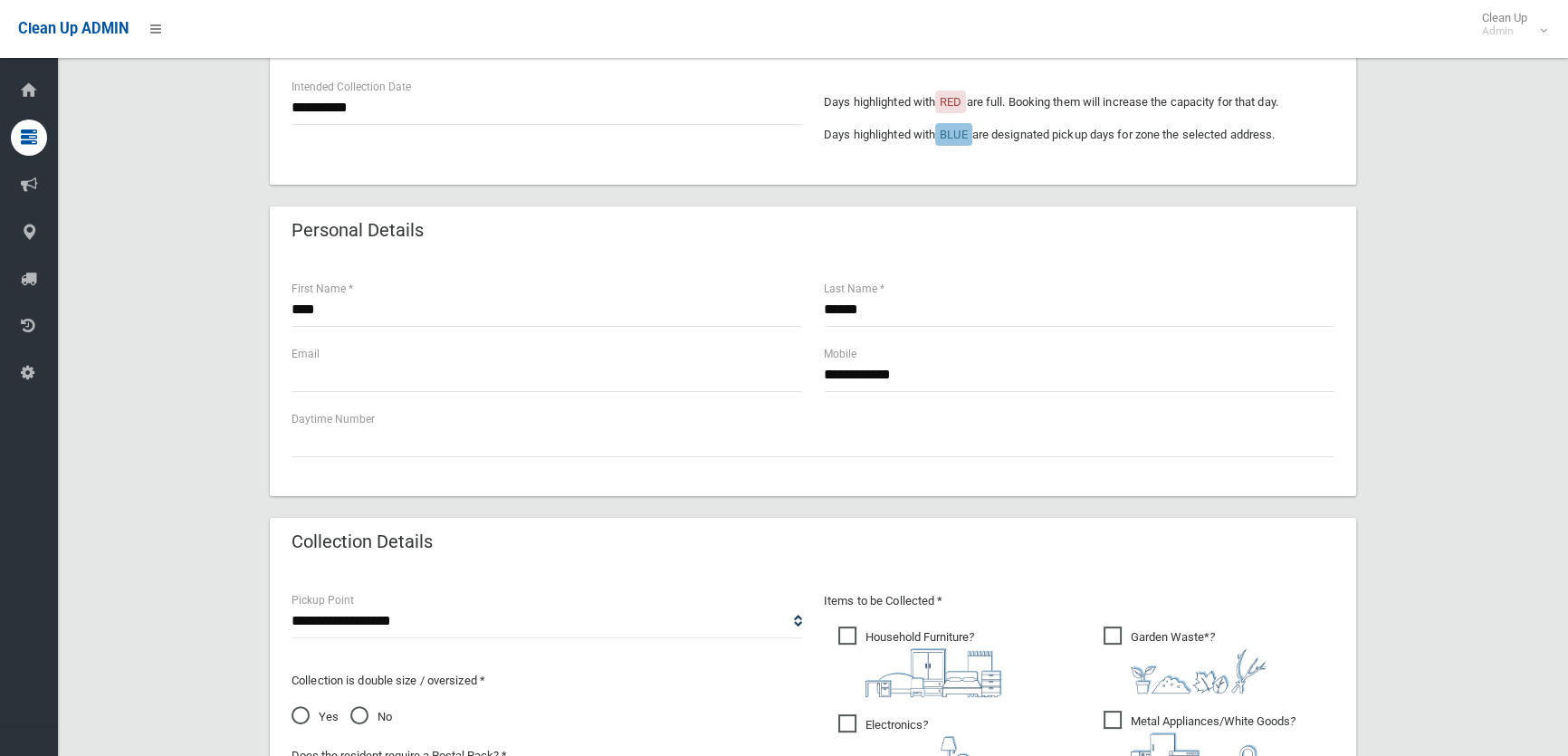
click at [356, 720] on span "No" at bounding box center [370, 717] width 42 height 21
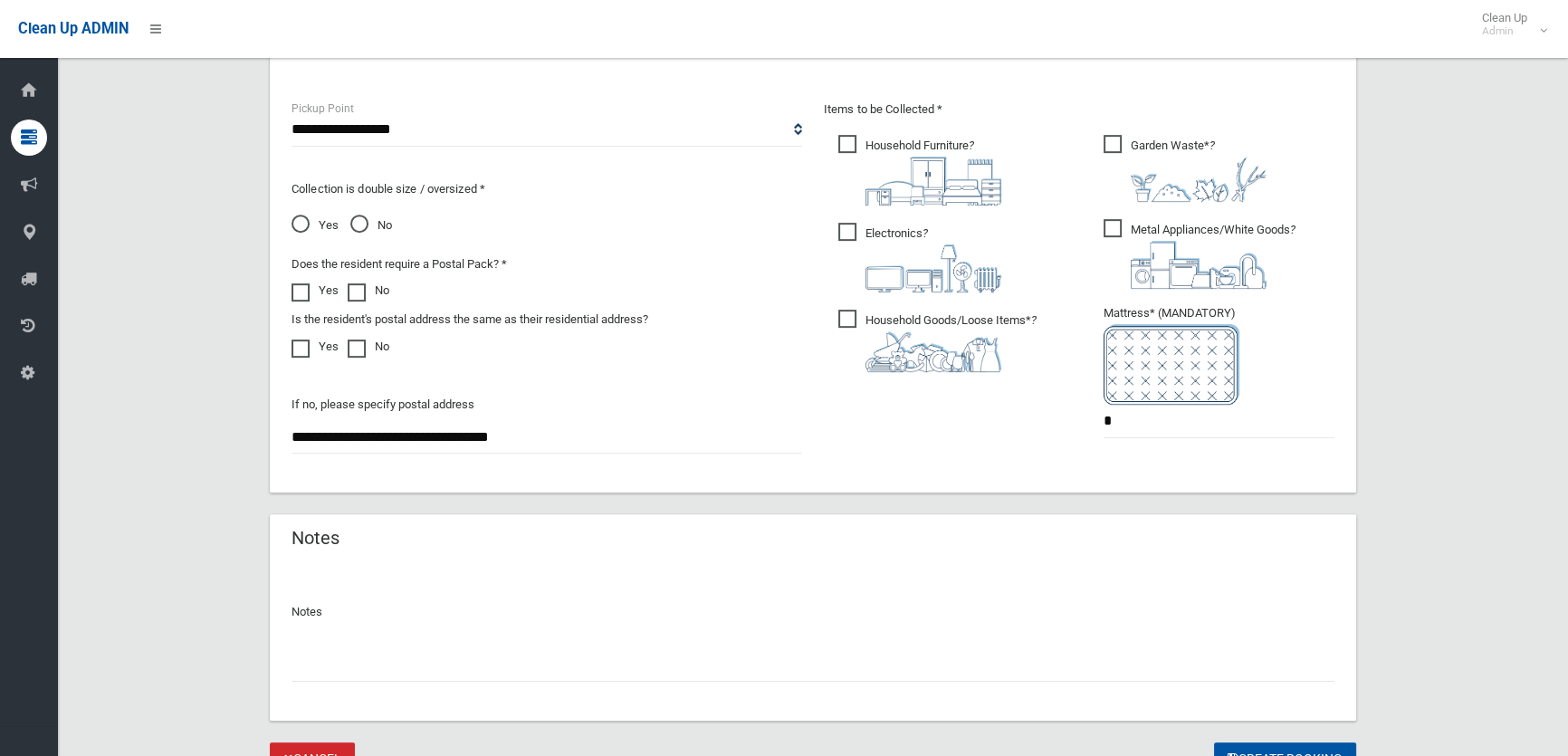
scroll to position [1036, 0]
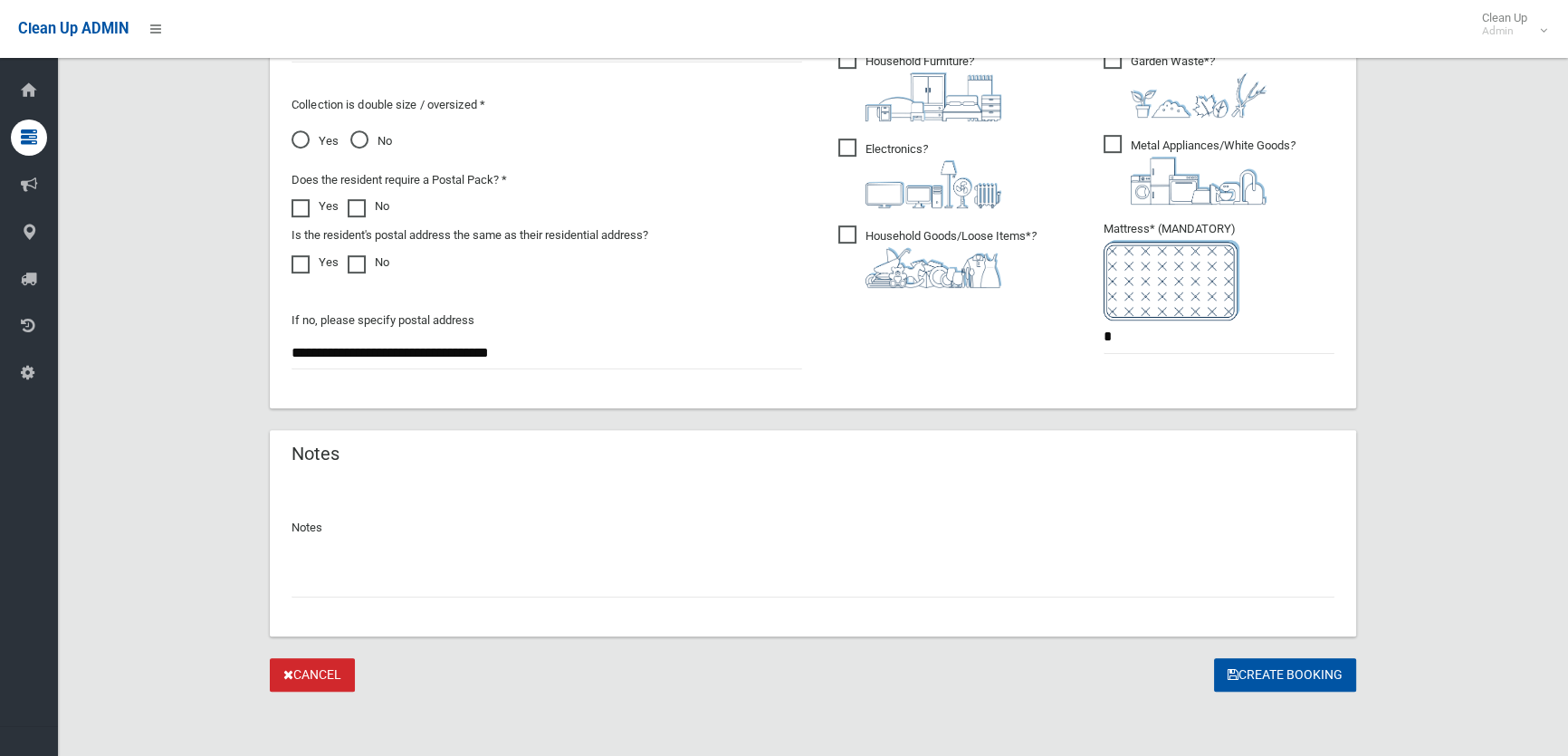
click at [801, 575] on input "text" at bounding box center [813, 581] width 1043 height 33
type input "**********"
click at [1269, 670] on button "Create Booking" at bounding box center [1285, 675] width 142 height 33
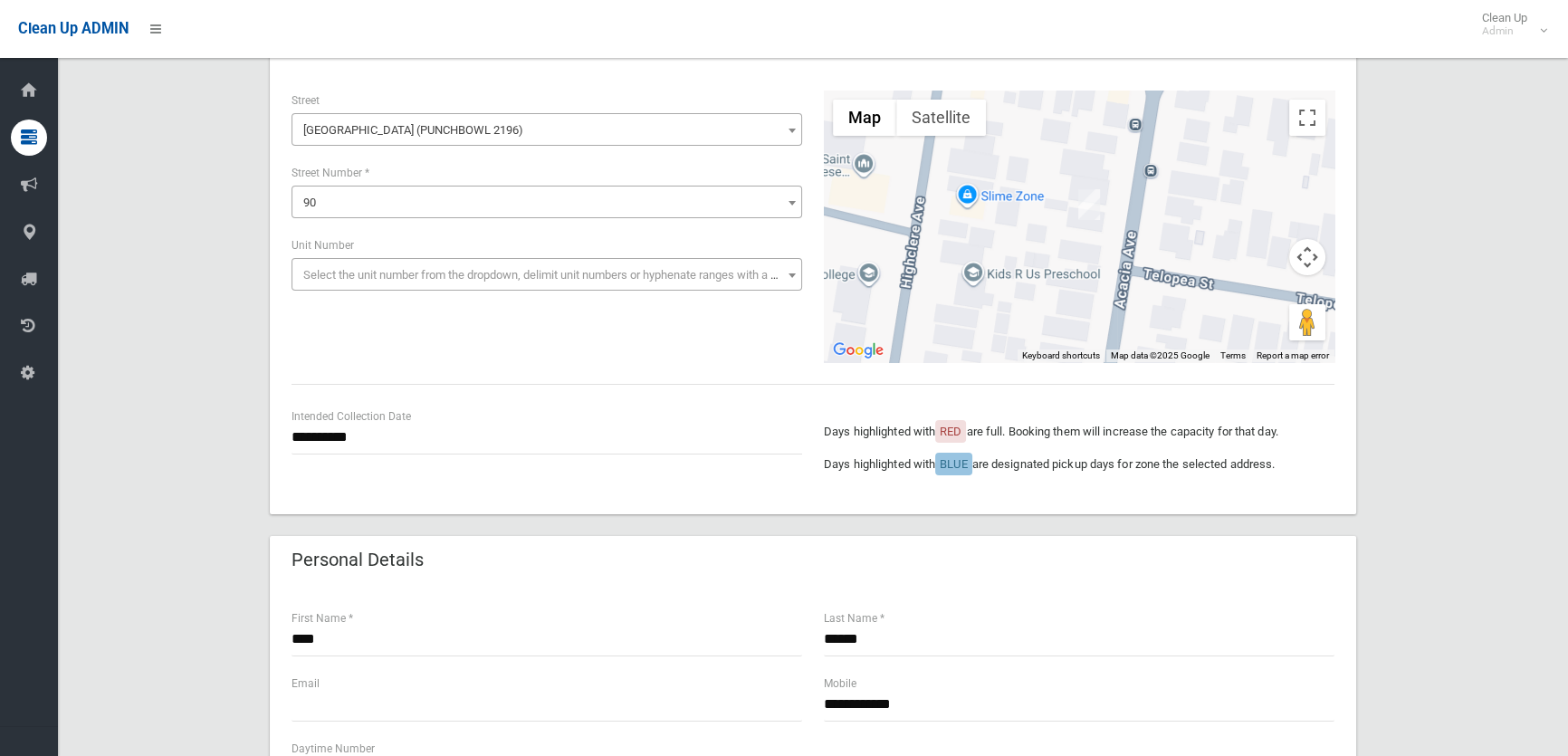
scroll to position [0, 0]
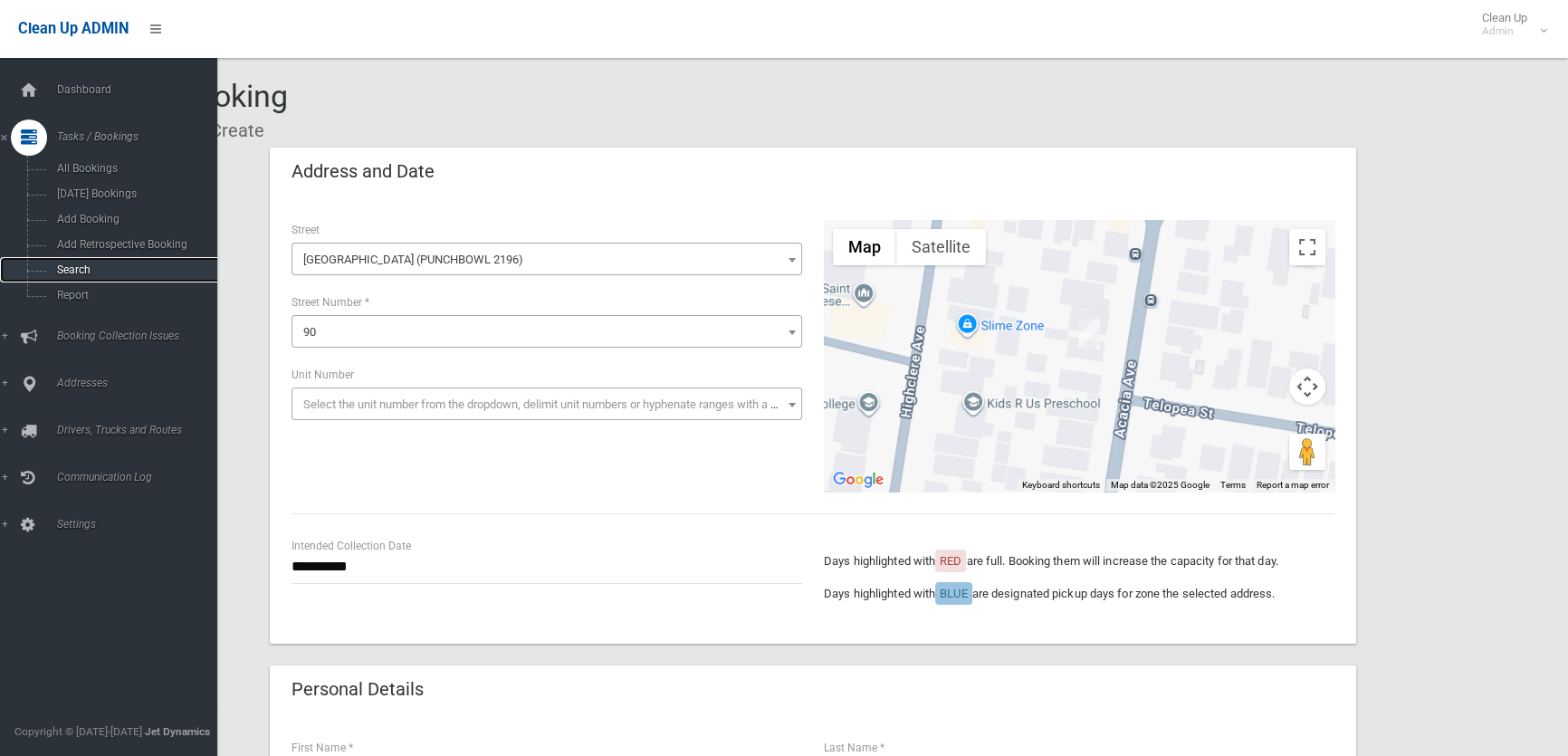
click at [55, 275] on span "Search" at bounding box center [134, 270] width 163 height 13
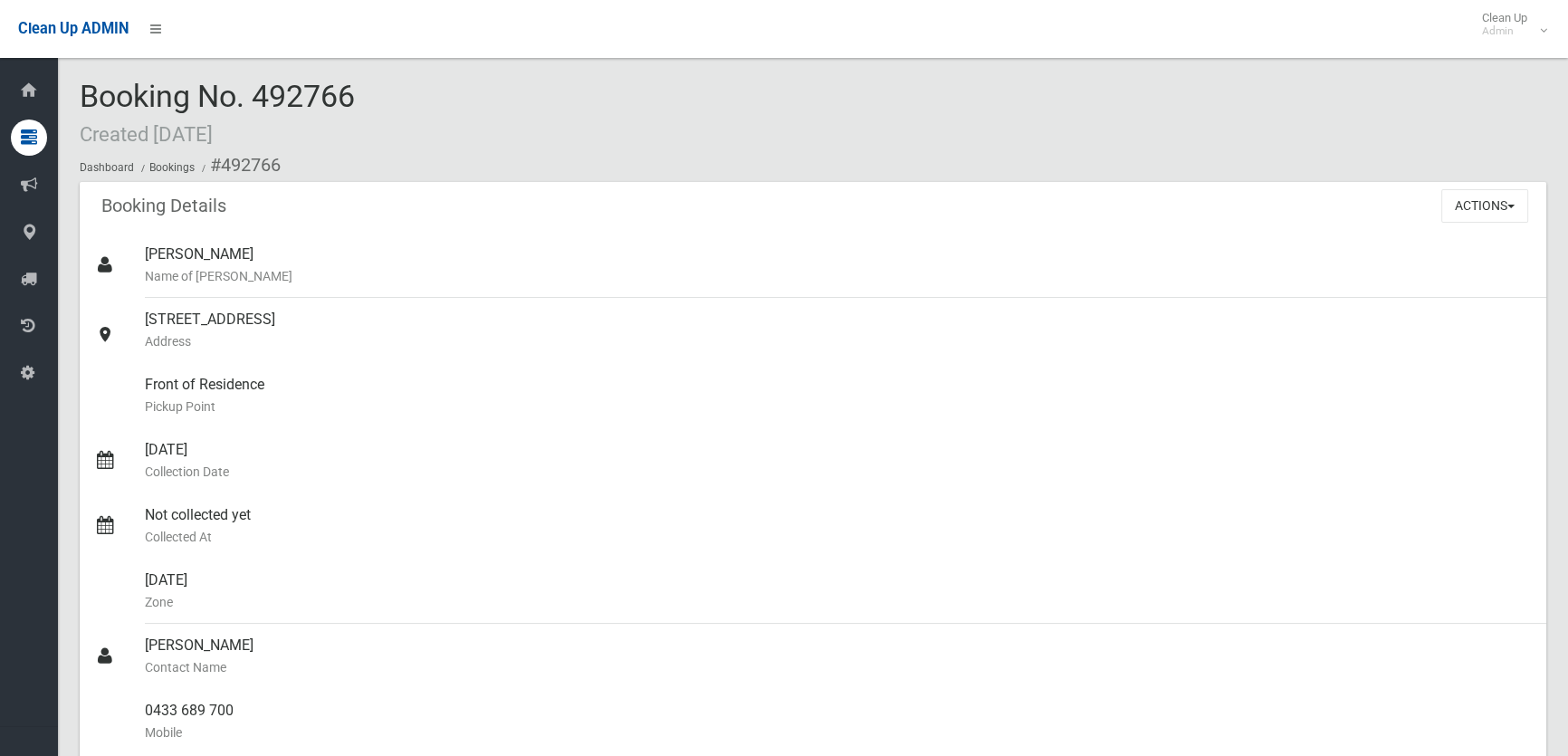
click at [1479, 189] on div "Actions View Booking Edit Booking Clone Booking Add Booking Images Resend Confi…" at bounding box center [1494, 205] width 105 height 47
click at [1477, 200] on button "Actions" at bounding box center [1485, 206] width 87 height 33
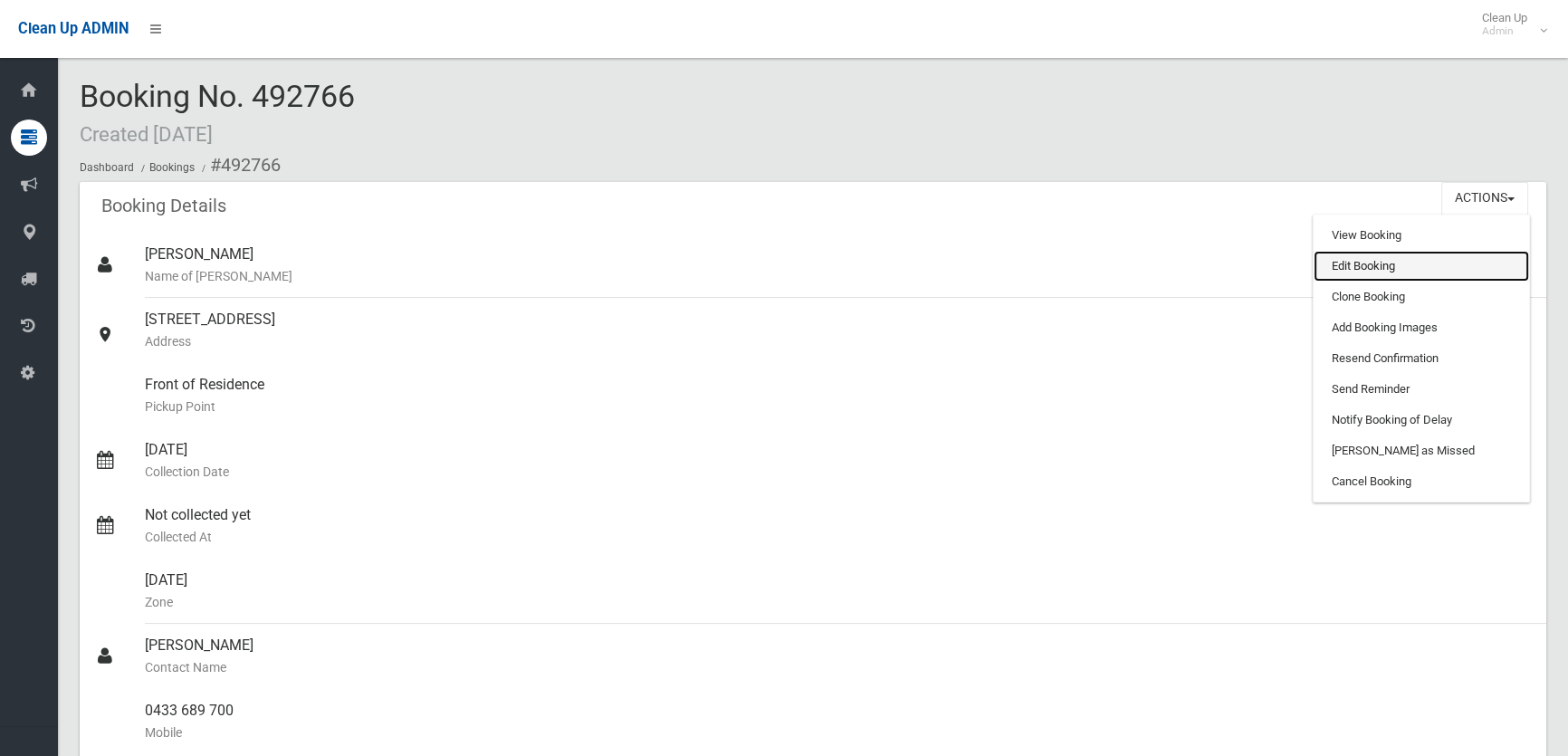
click at [1425, 268] on link "Edit Booking" at bounding box center [1421, 266] width 215 height 31
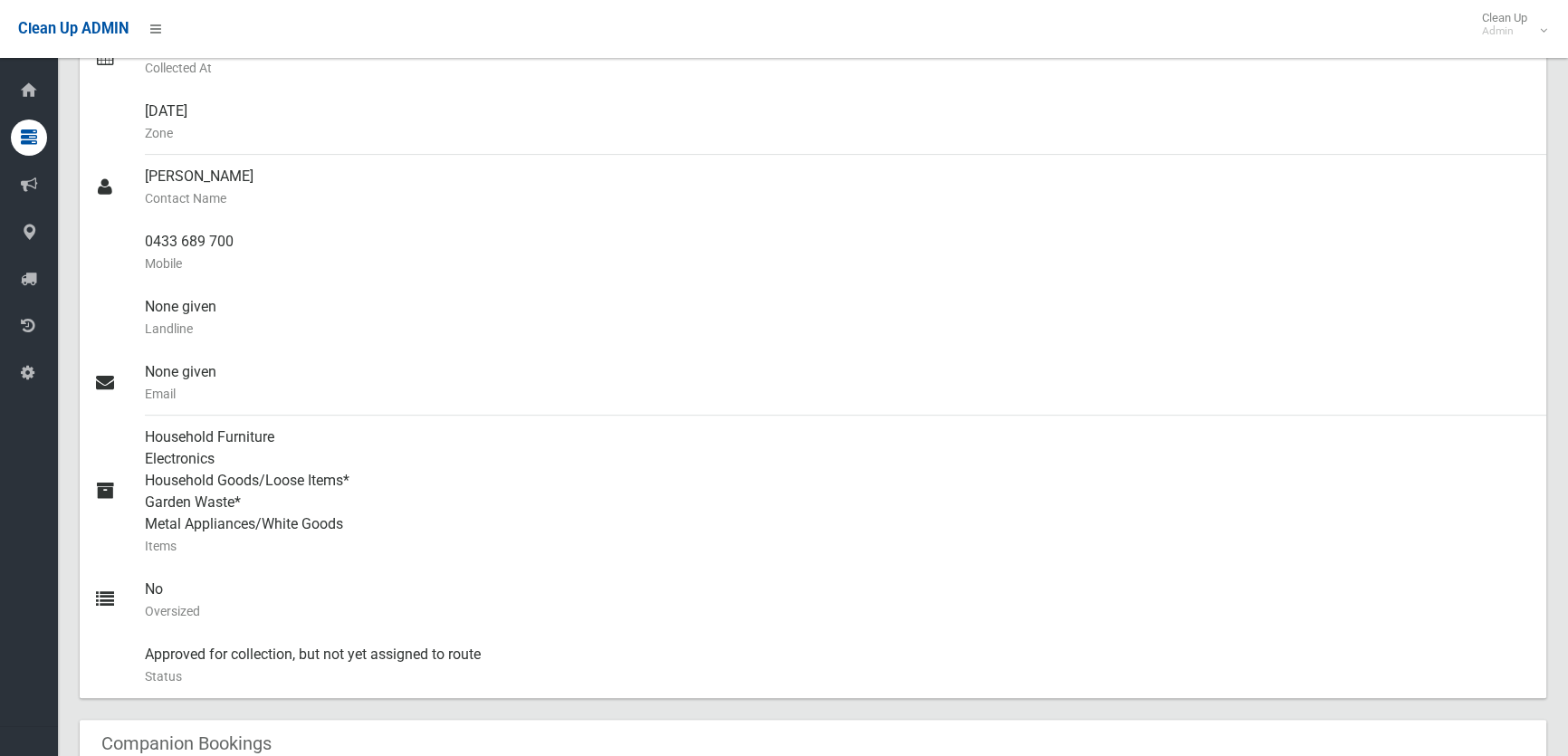
scroll to position [906, 0]
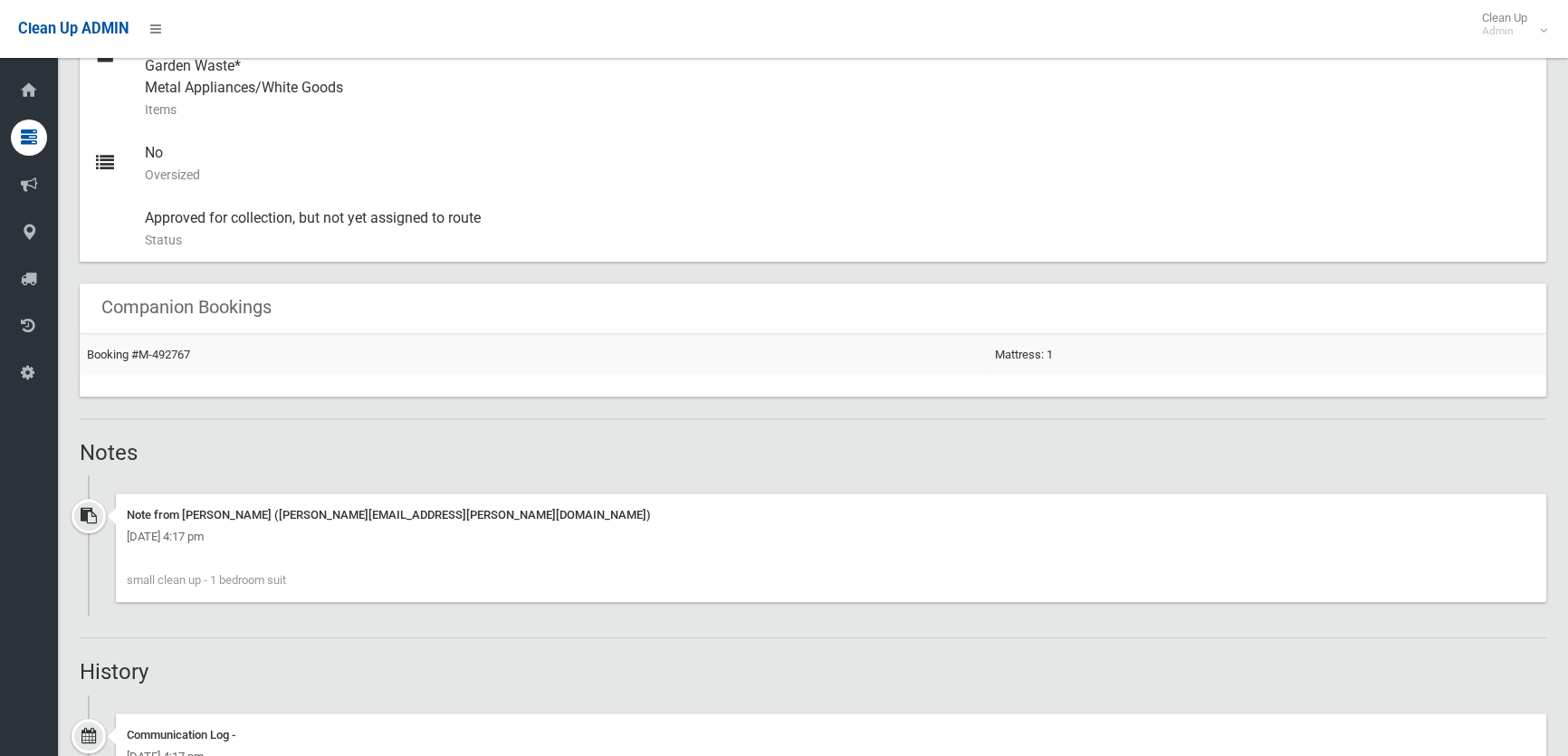
click at [160, 346] on td "Booking #M-492767" at bounding box center [534, 355] width 908 height 41
click at [162, 356] on link "Booking #M-492767" at bounding box center [138, 355] width 103 height 14
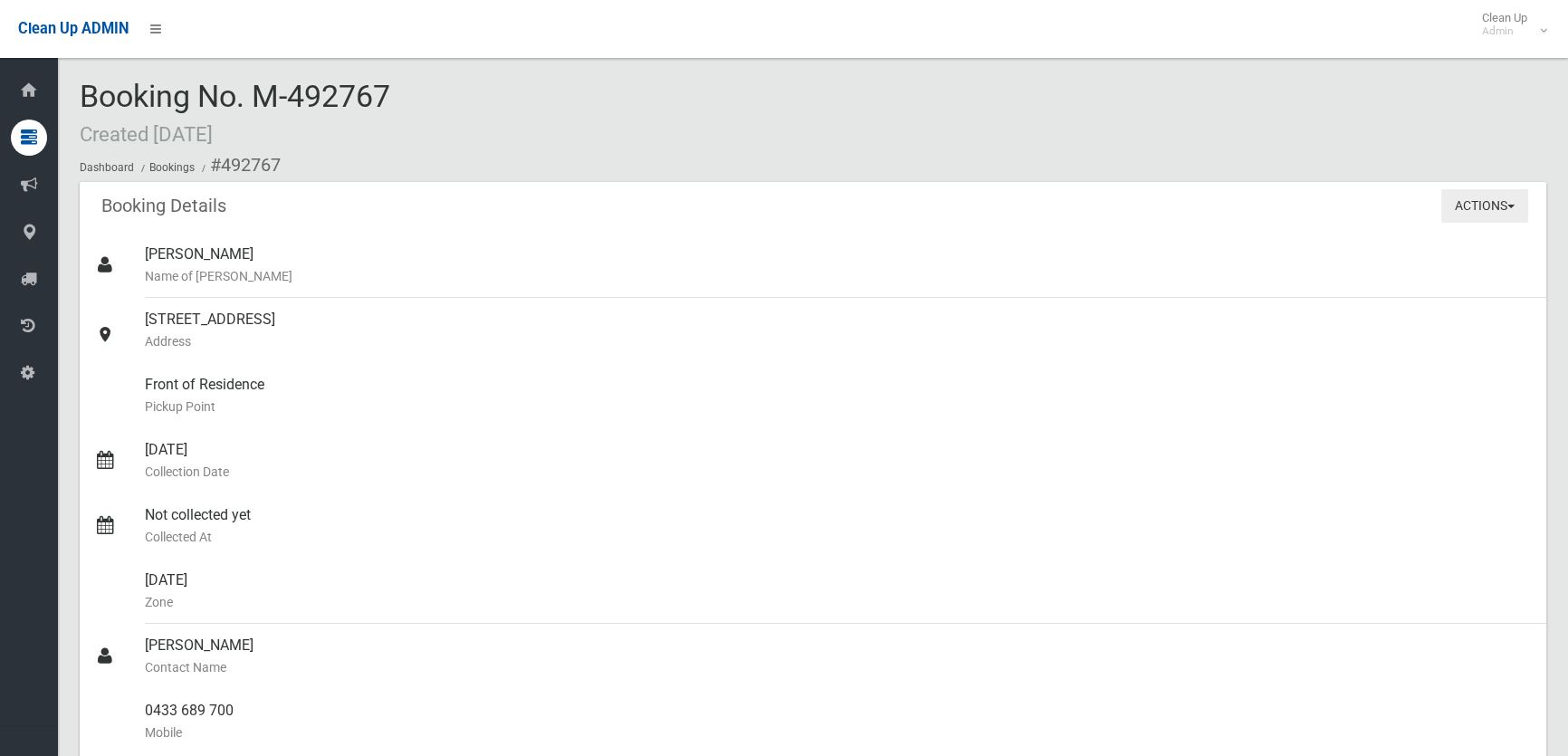
click at [1502, 197] on button "Actions" at bounding box center [1485, 206] width 87 height 33
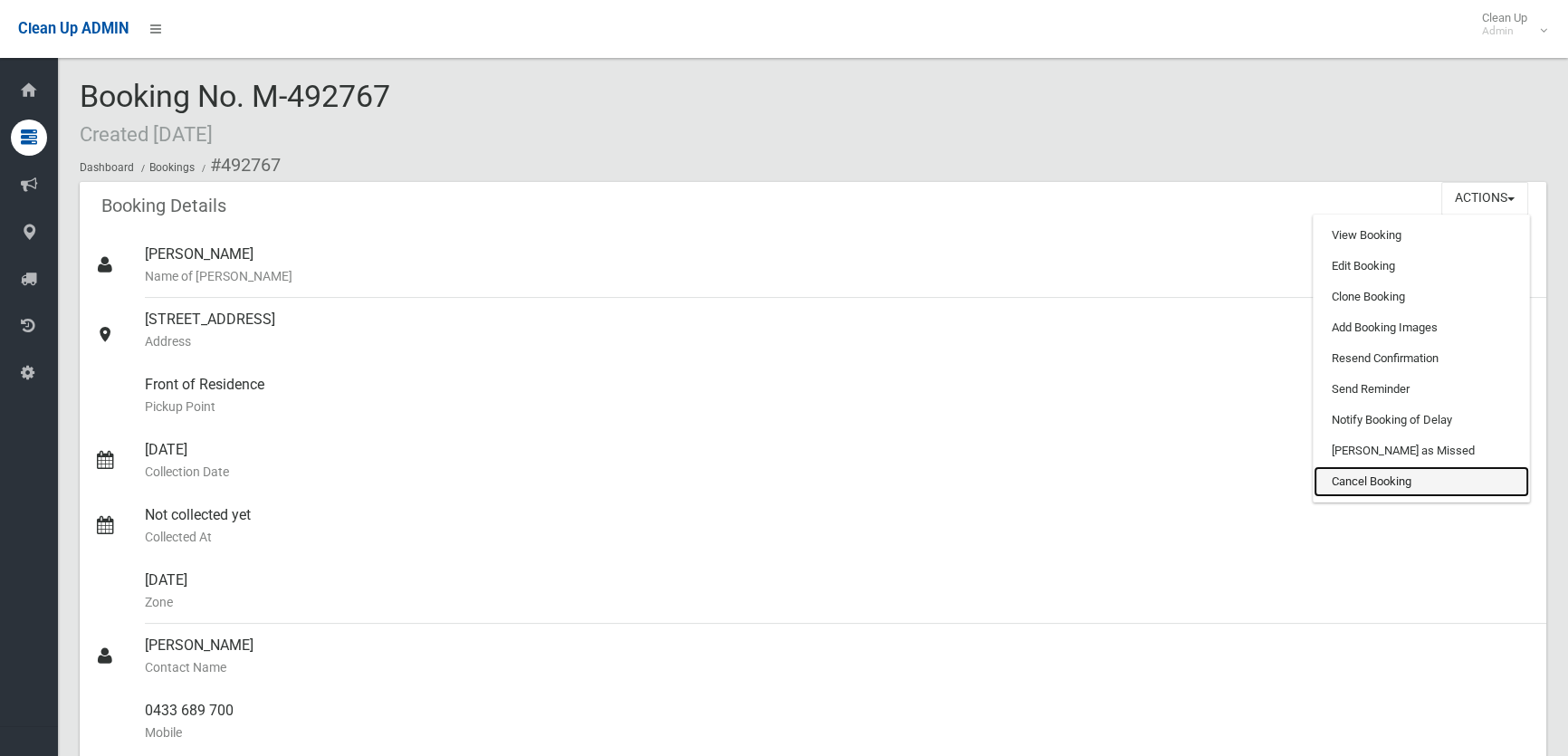
click at [1422, 485] on link "Cancel Booking" at bounding box center [1421, 481] width 215 height 31
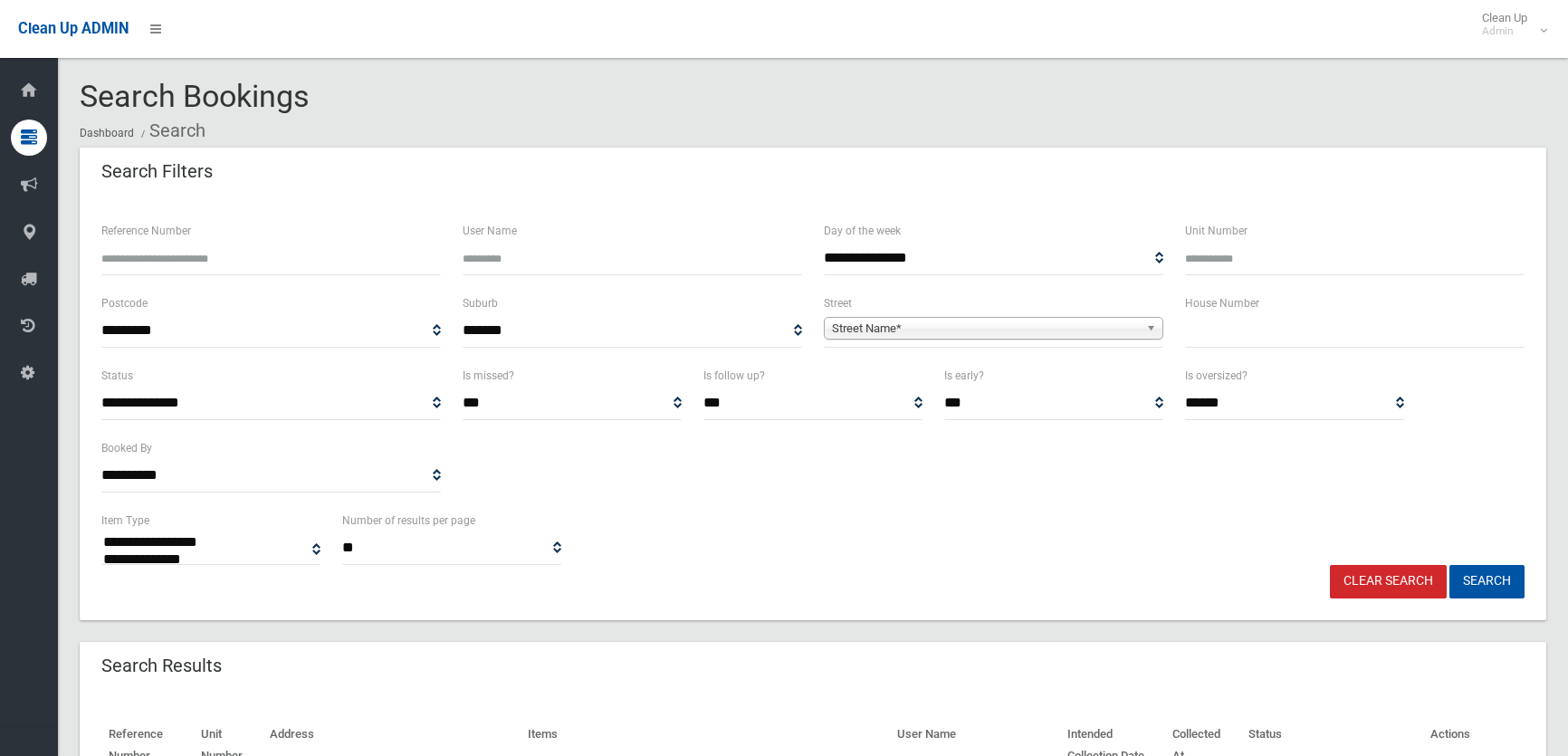
select select
